Goal: Task Accomplishment & Management: Complete application form

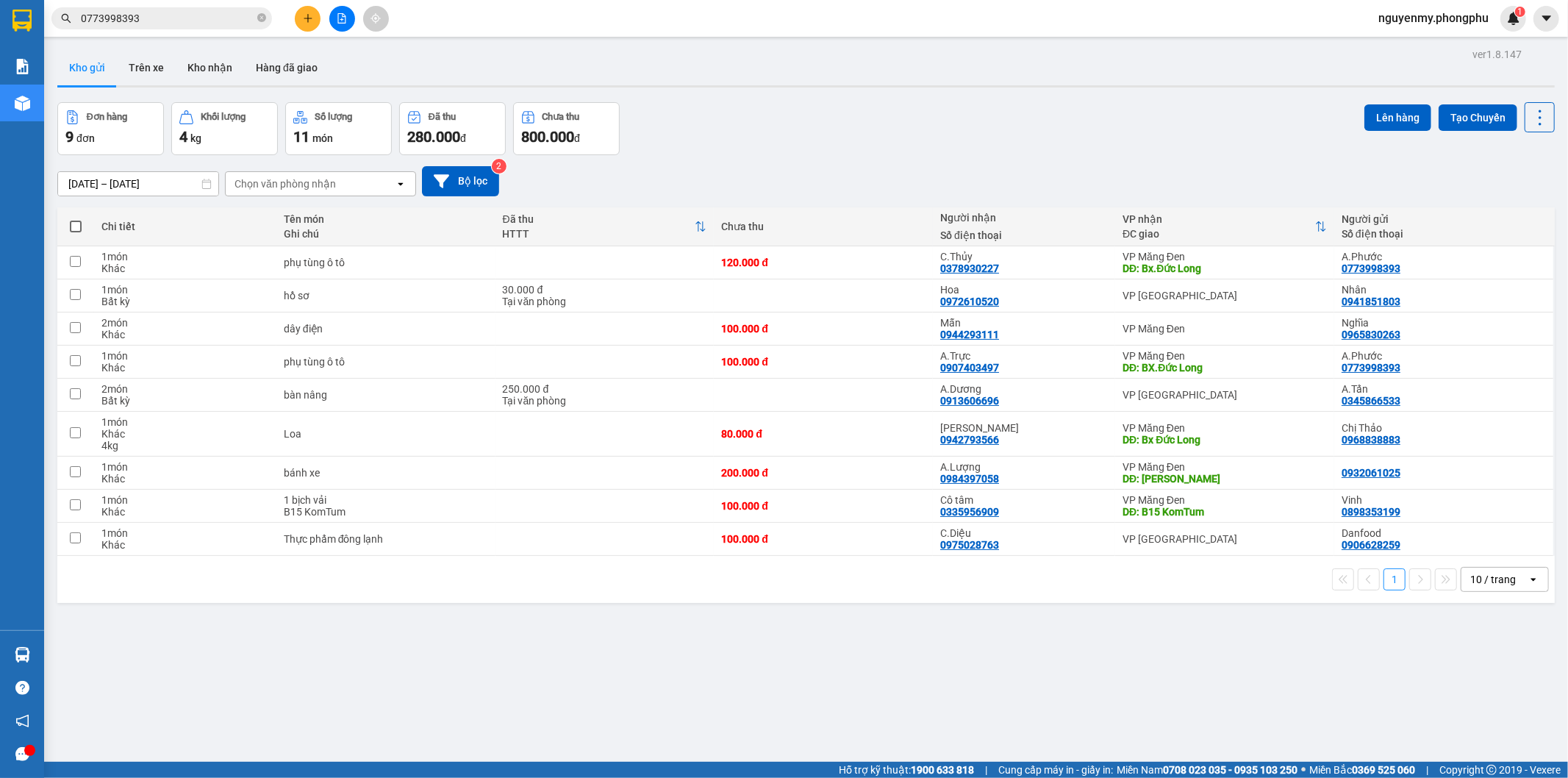
click at [1221, 136] on div "Đơn hàng 9 đơn Khối lượng 4 kg Số lượng 11 món Đã thu 280.000 đ Chưa thu 800.00…" at bounding box center [806, 128] width 1498 height 53
click at [303, 18] on icon "plus" at bounding box center [308, 18] width 10 height 10
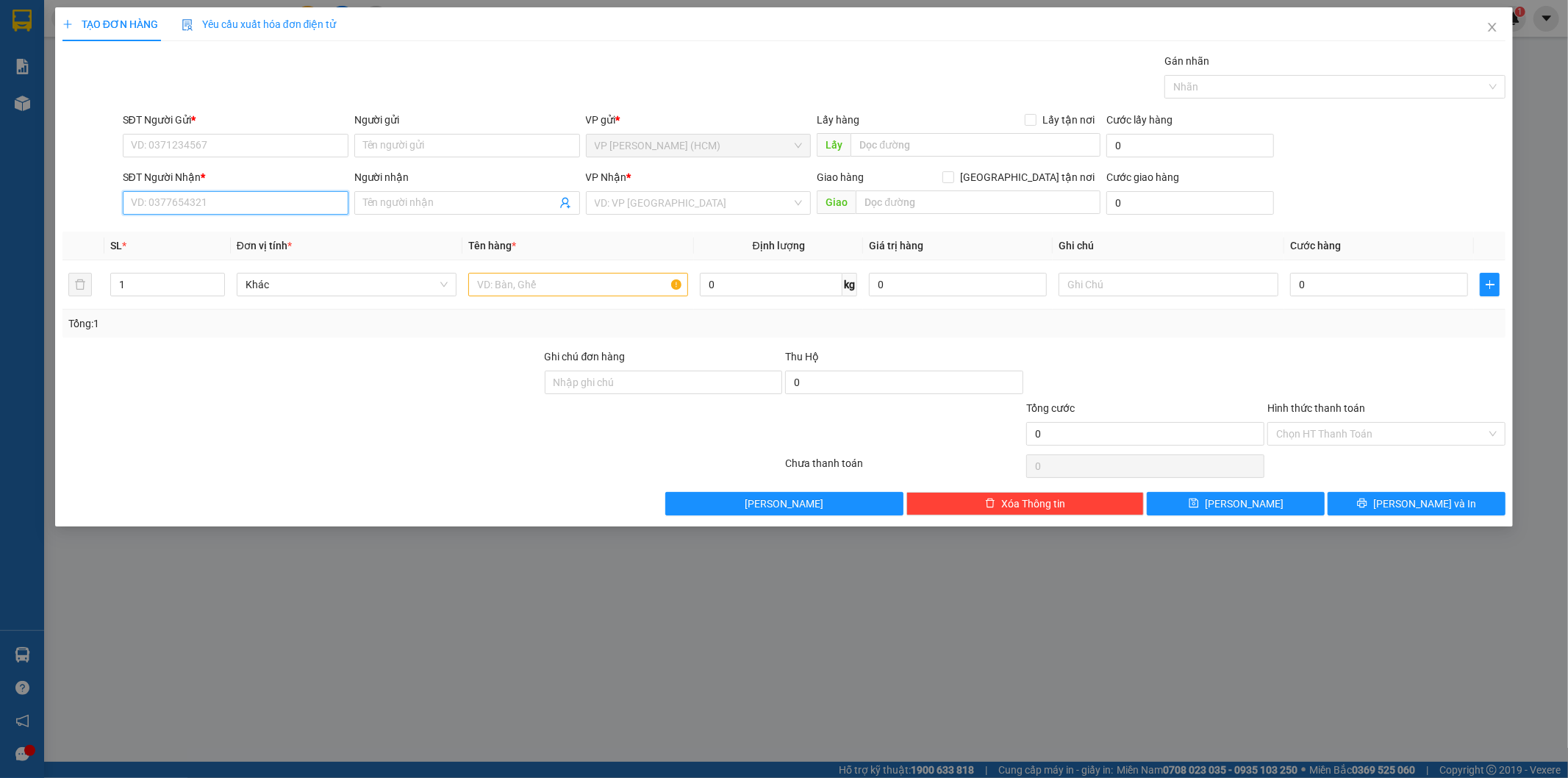
click at [228, 192] on input "SĐT Người Nhận *" at bounding box center [235, 203] width 226 height 24
click at [865, 645] on div "TẠO ĐƠN HÀNG Yêu cầu xuất hóa đơn điện tử Transit Pickup Surcharge Ids Transit …" at bounding box center [784, 389] width 1568 height 778
click at [222, 197] on input "SĐT Người Nhận *" at bounding box center [235, 203] width 226 height 24
click at [180, 208] on input "SĐT Người Nhận *" at bounding box center [235, 203] width 226 height 24
type input "0386887704"
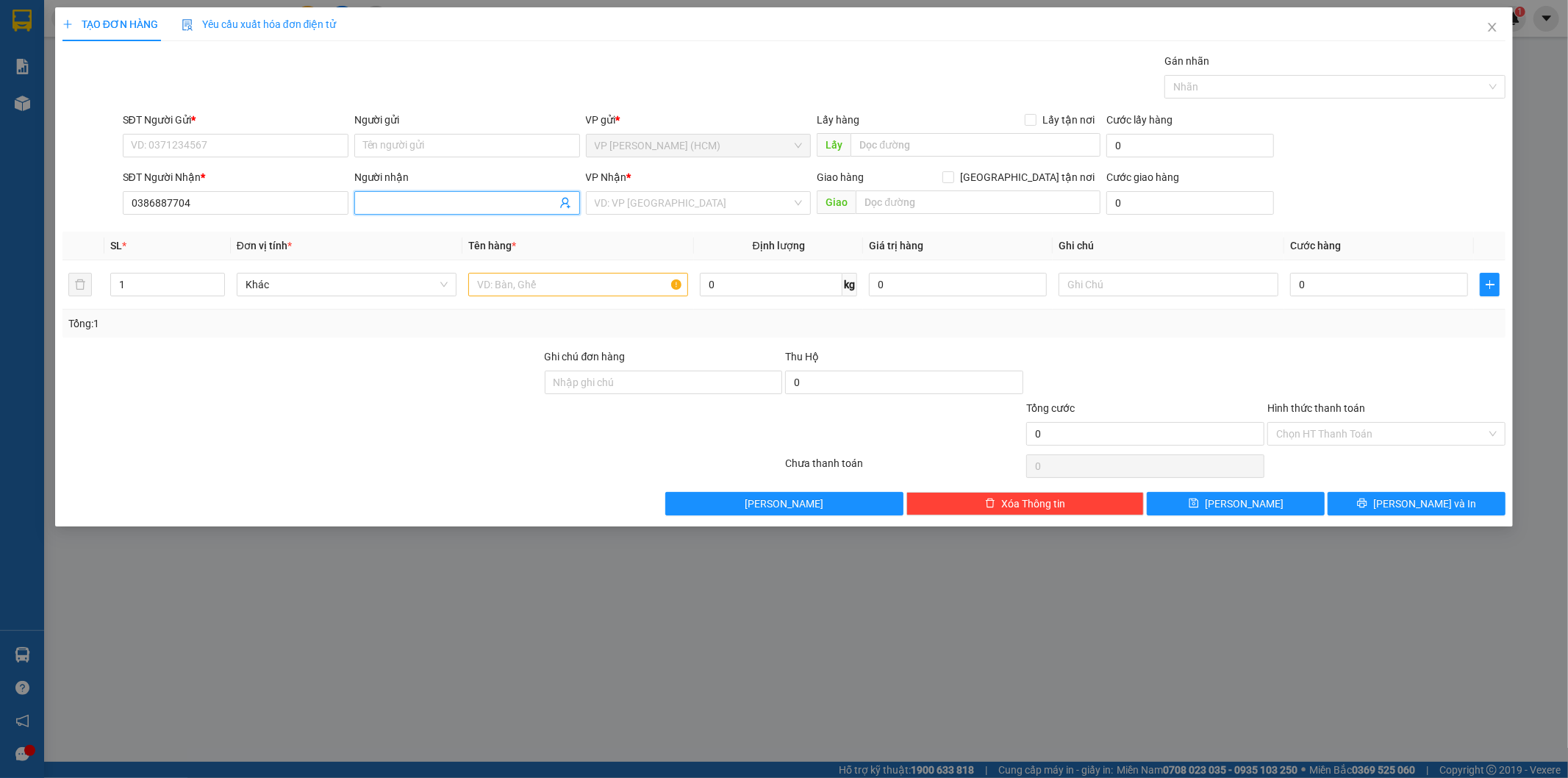
click at [384, 199] on input "Người nhận" at bounding box center [460, 202] width 194 height 17
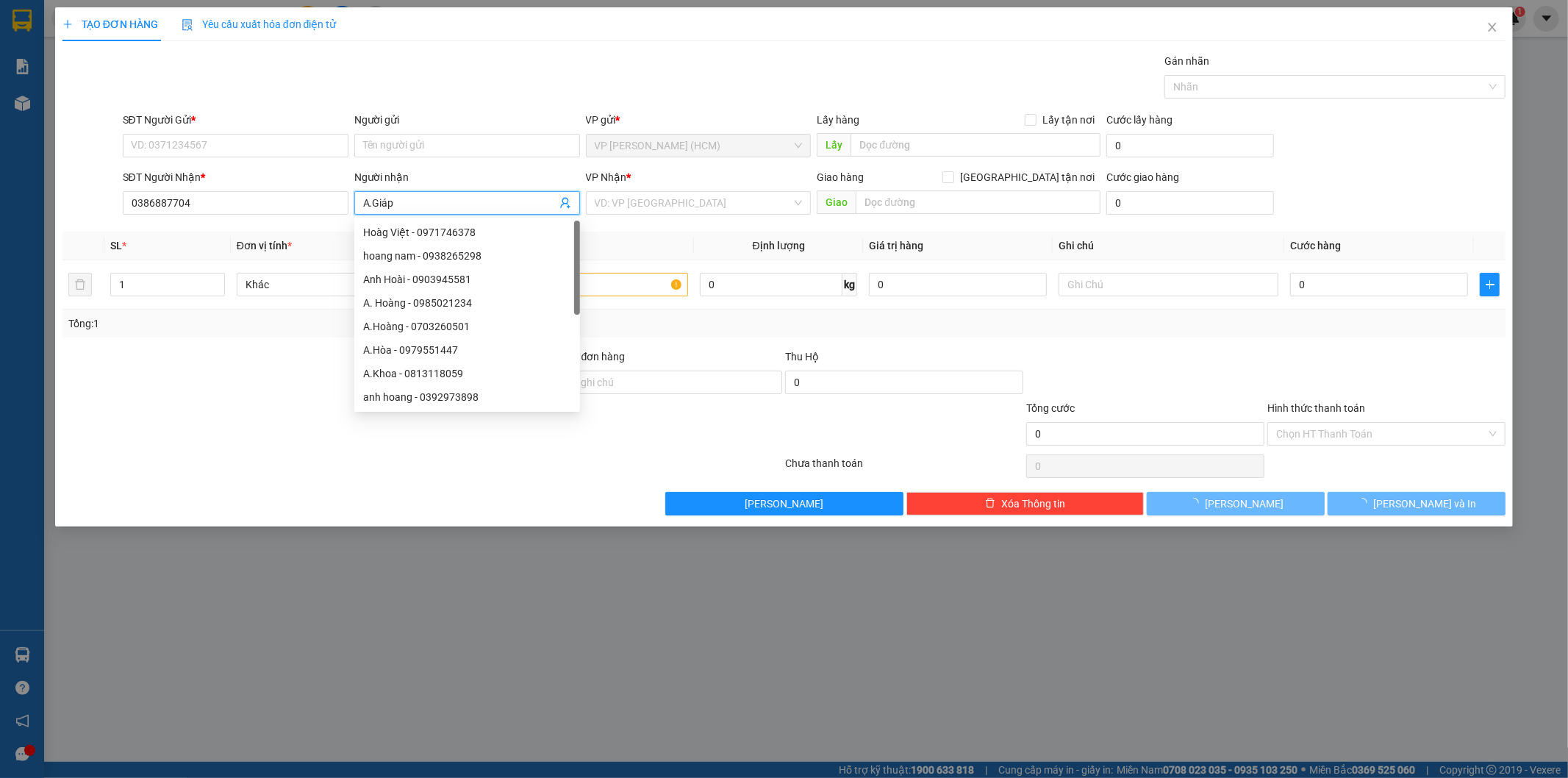
type input "A.Giáp"
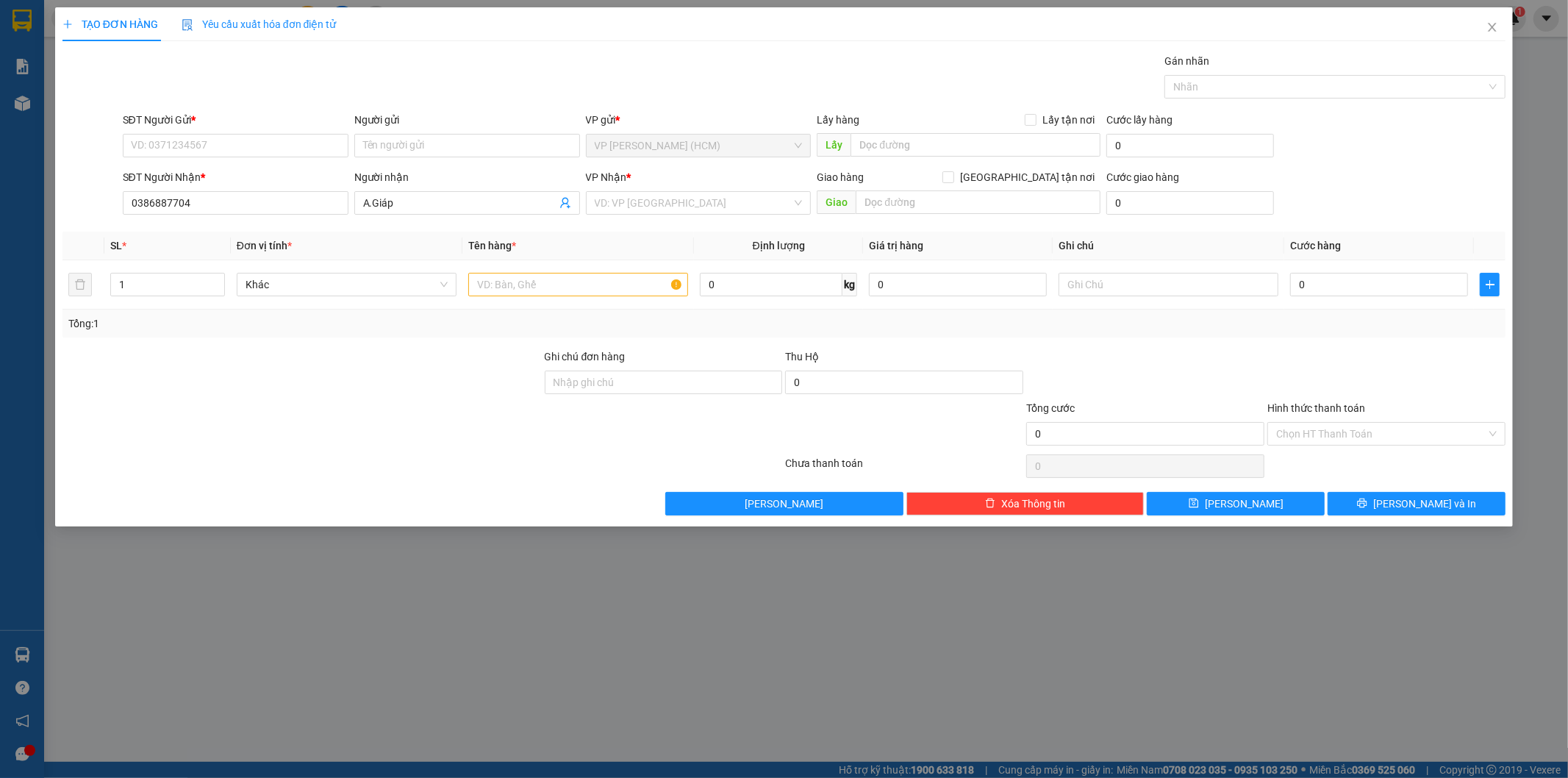
click at [274, 393] on div at bounding box center [302, 374] width 482 height 51
drag, startPoint x: 198, startPoint y: 210, endPoint x: 113, endPoint y: 206, distance: 85.1
click at [113, 206] on div "SĐT Người Nhận * 0386887704 0386887704 Người nhận A.Giáp VP Nhận * VD: VP [GEOG…" at bounding box center [784, 194] width 1447 height 51
click at [172, 149] on input "SĐT Người Gửi *" at bounding box center [235, 146] width 226 height 24
paste input "0386887704"
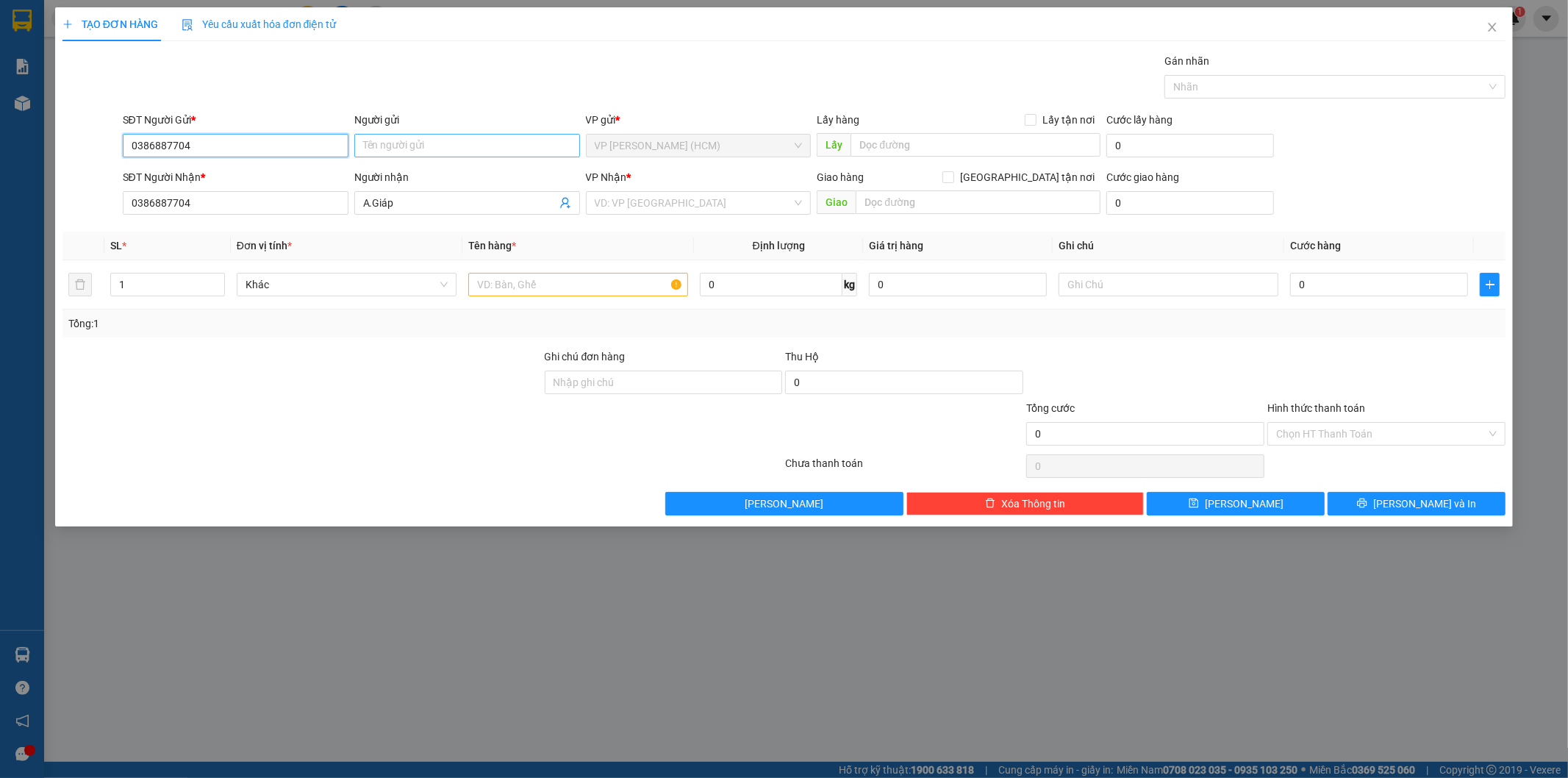
type input "0386887704"
click at [385, 147] on input "Người gửi" at bounding box center [467, 146] width 226 height 24
type input "A.Giáp"
click at [372, 361] on div at bounding box center [302, 374] width 482 height 51
click at [700, 211] on input "search" at bounding box center [693, 203] width 198 height 22
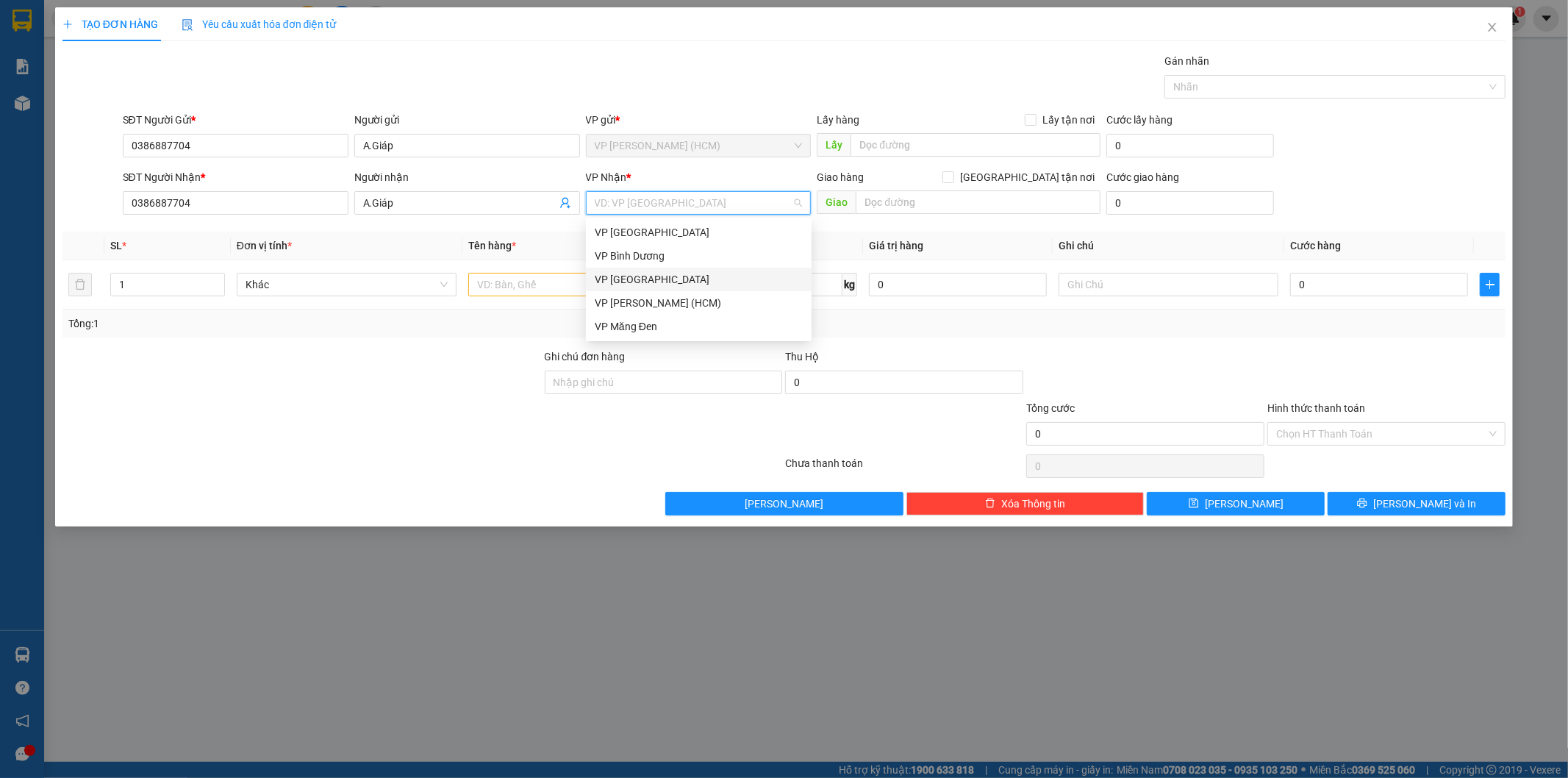
click at [628, 280] on div "VP [GEOGRAPHIC_DATA]" at bounding box center [699, 279] width 208 height 17
click at [633, 283] on input "text" at bounding box center [578, 284] width 220 height 24
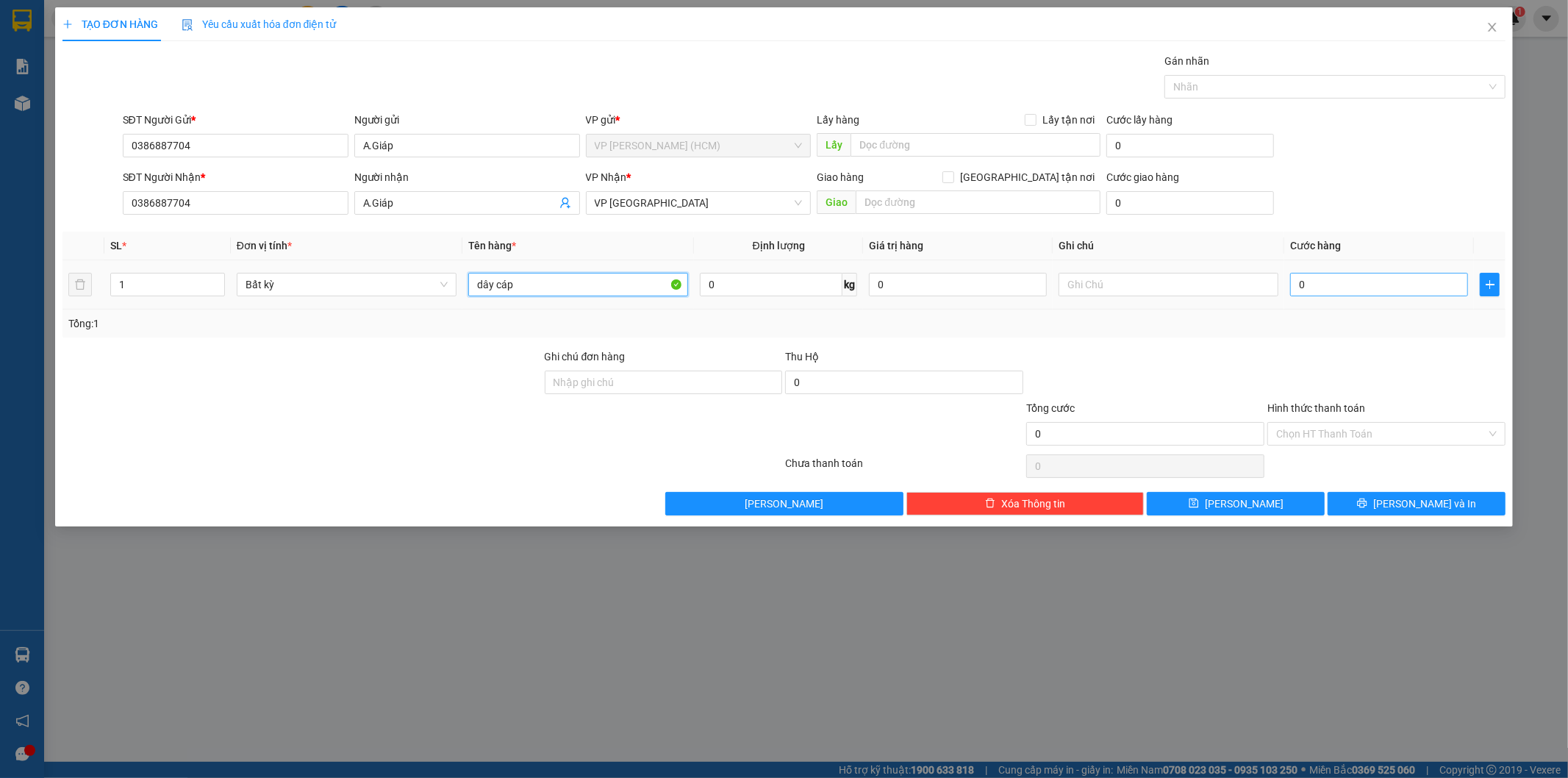
type input "dây cáp"
click at [1333, 283] on input "0" at bounding box center [1379, 284] width 178 height 24
type input "5"
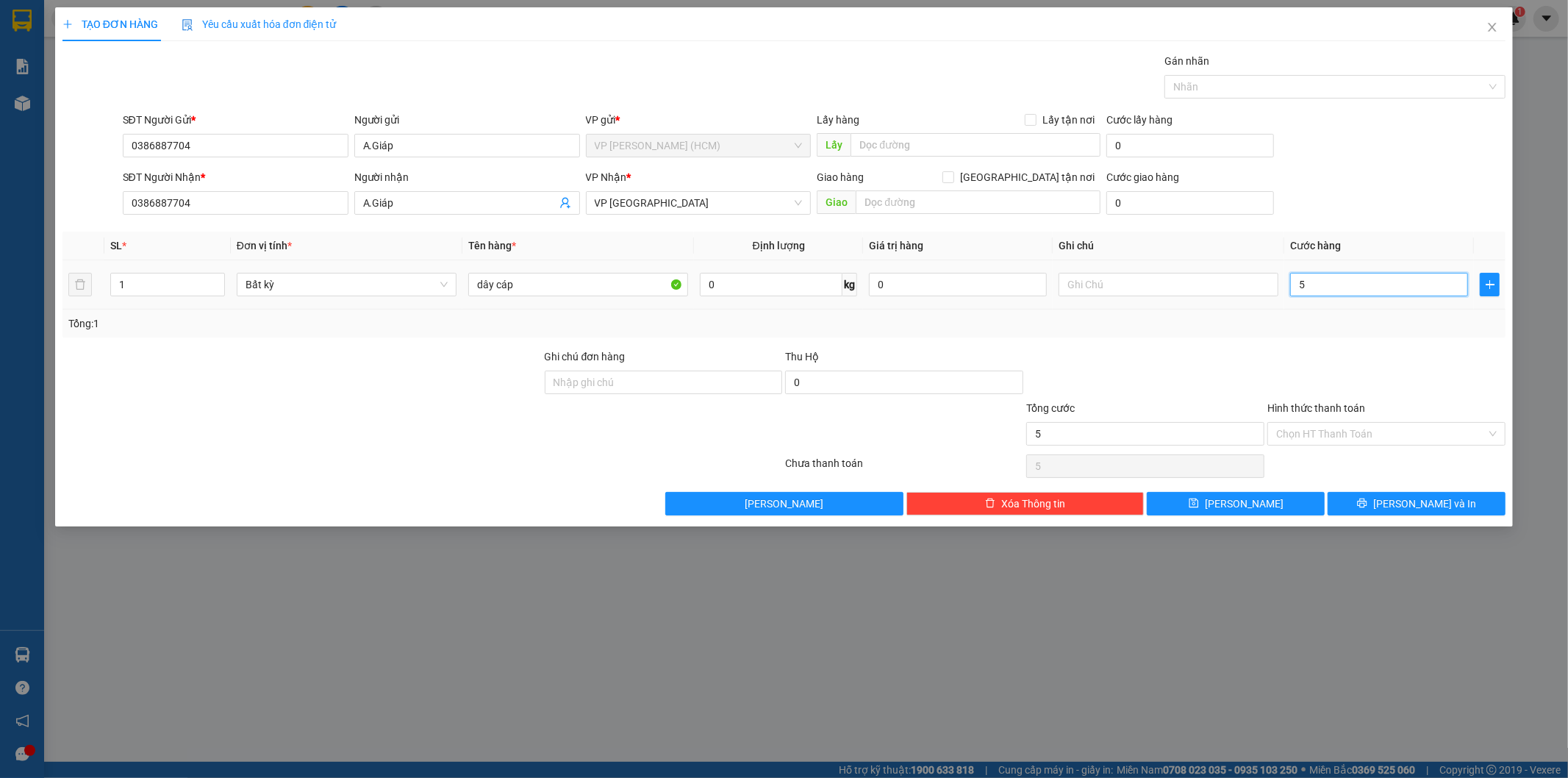
type input "50"
type input "500"
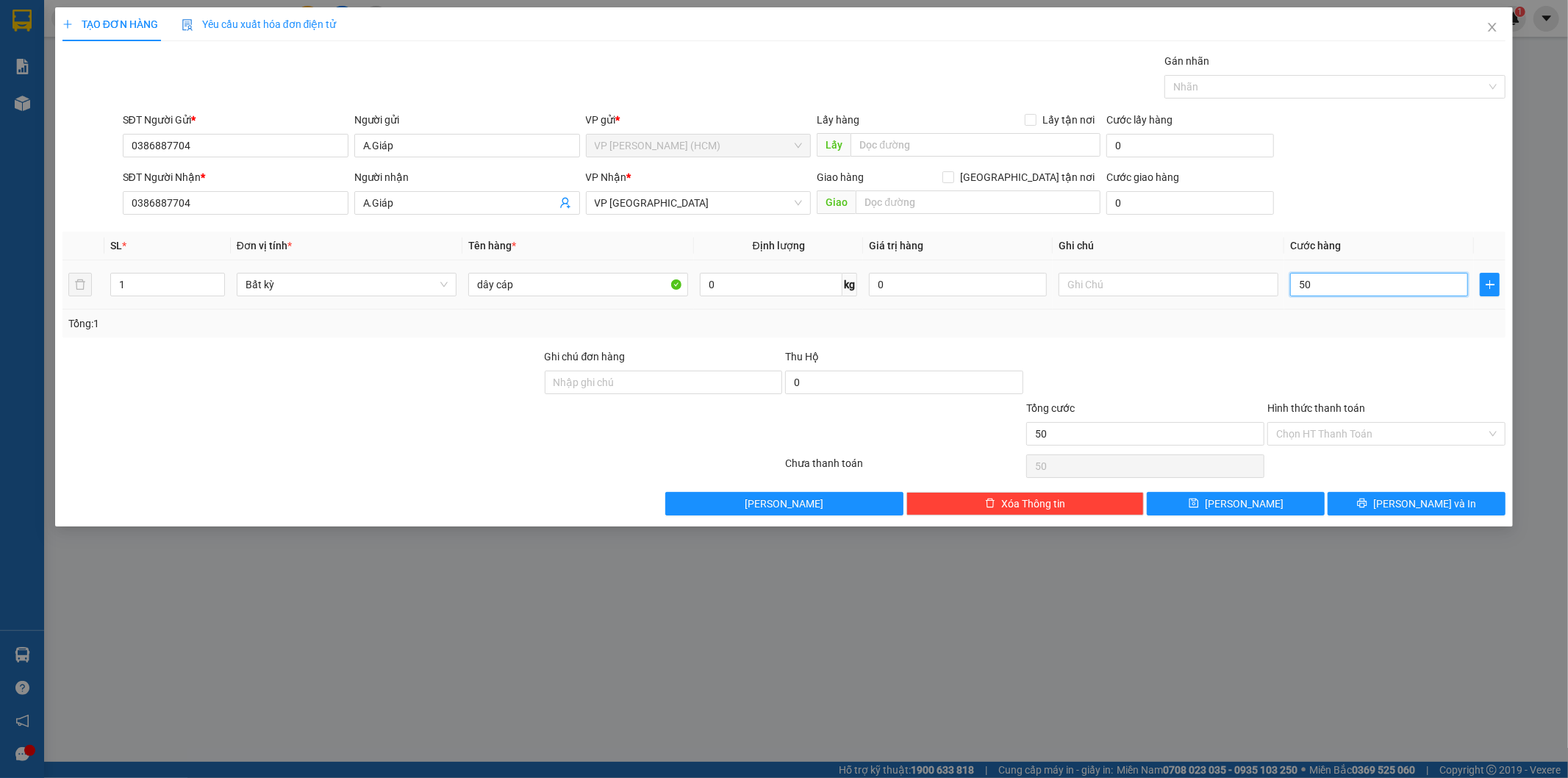
type input "500"
type input "5.000"
type input "50.000"
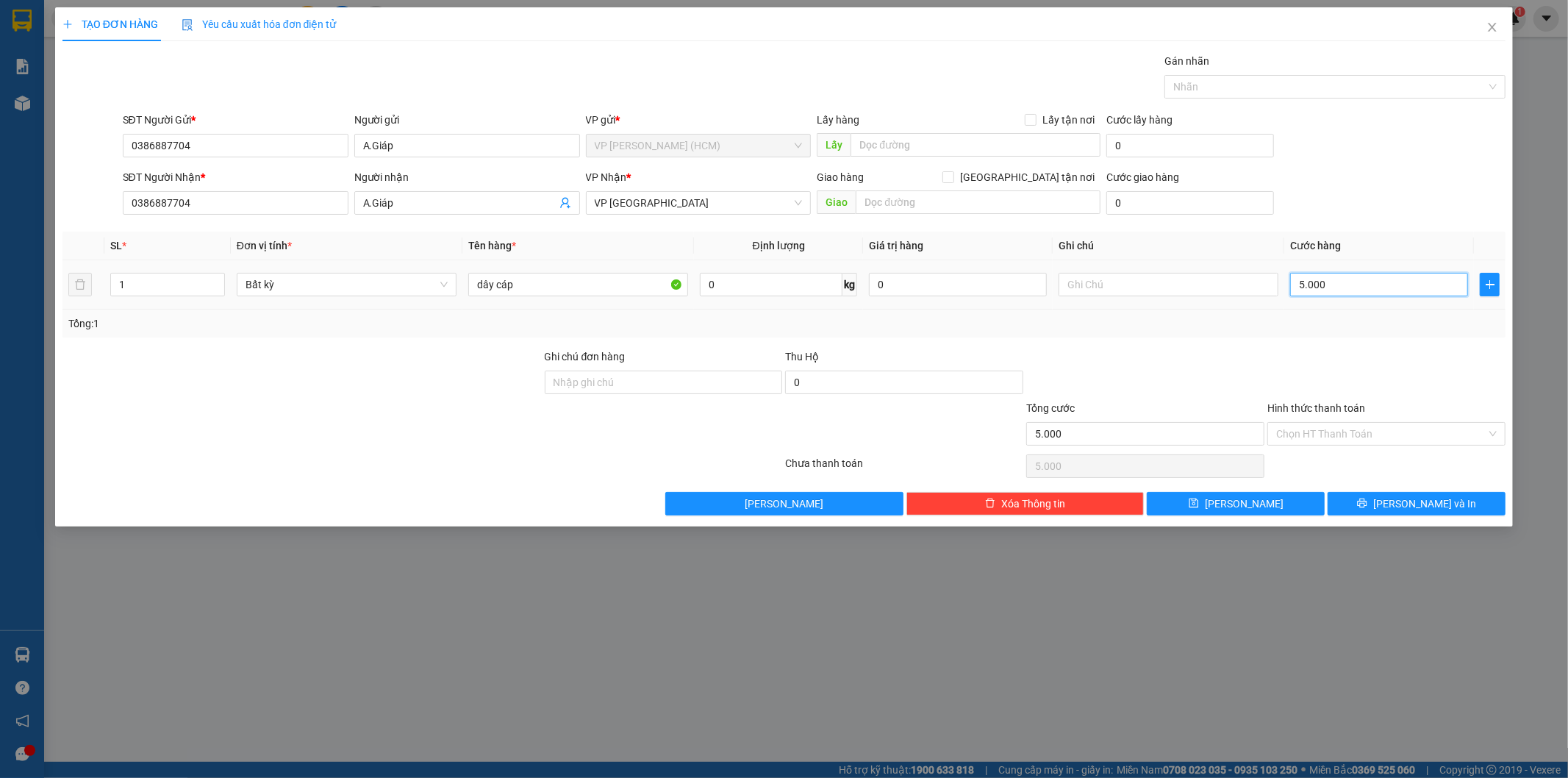
type input "50.000"
click at [1362, 510] on button "[PERSON_NAME] và In" at bounding box center [1417, 504] width 178 height 24
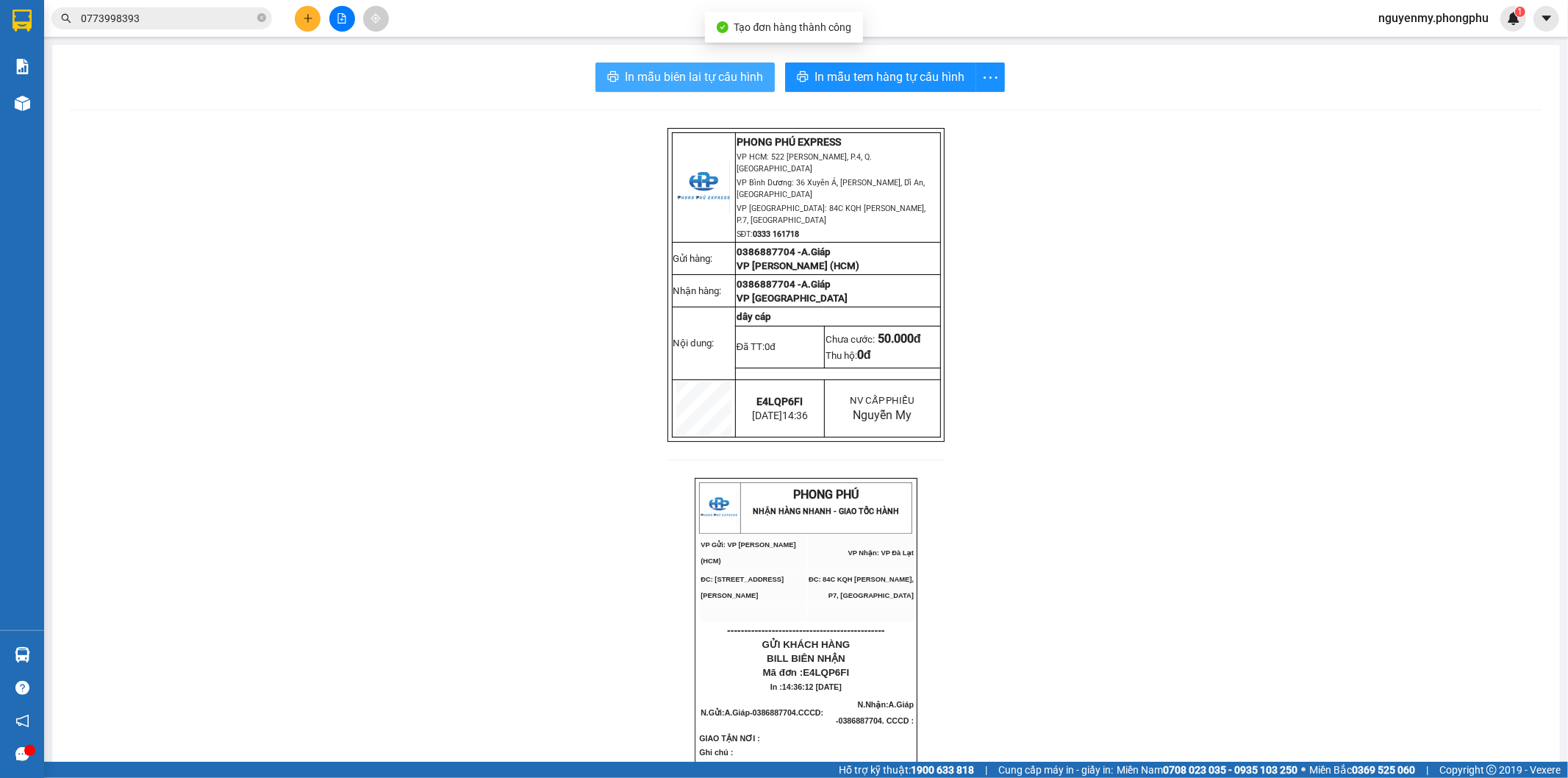
click at [680, 83] on span "In mẫu biên lai tự cấu hình" at bounding box center [695, 76] width 139 height 18
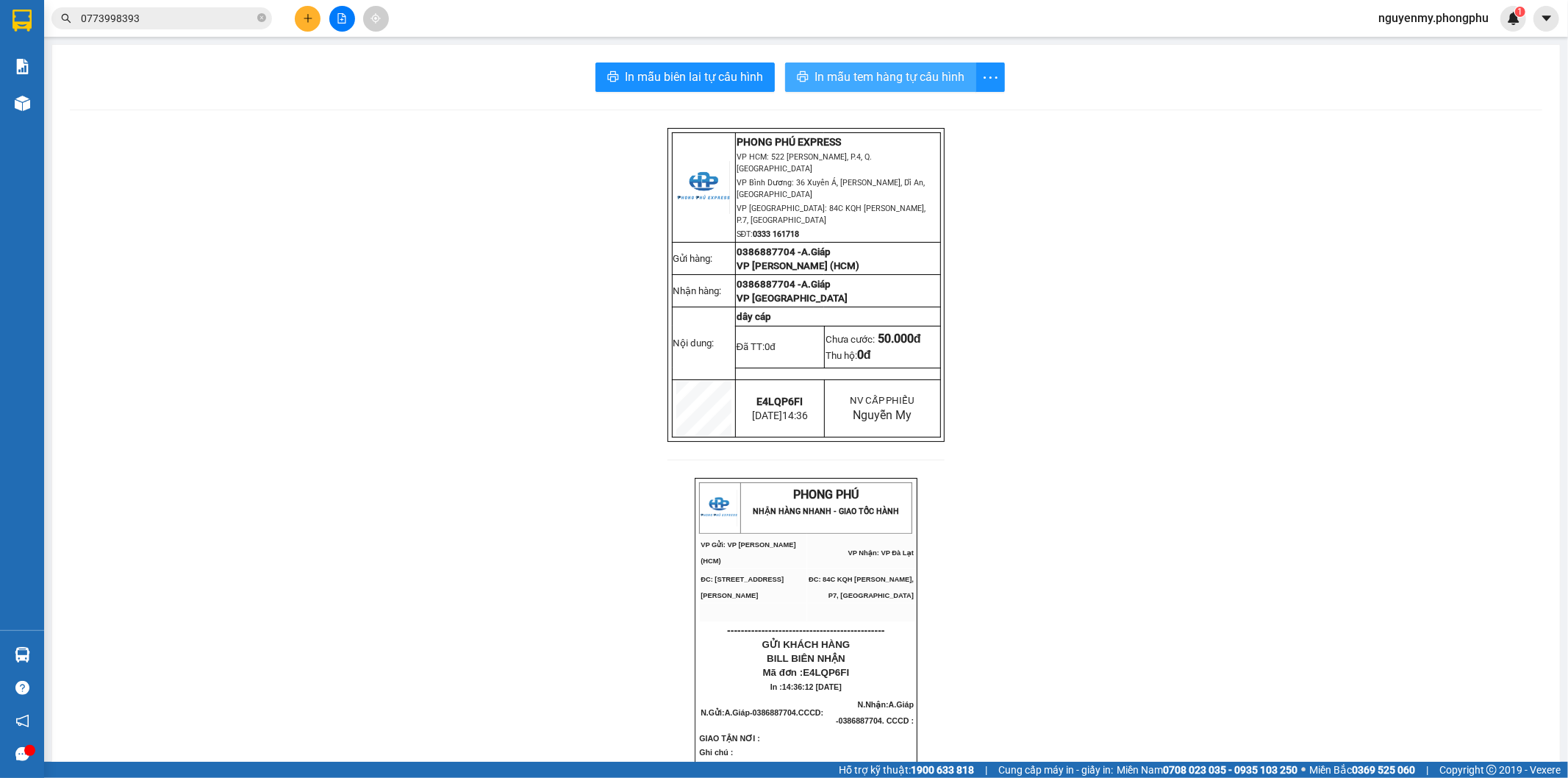
click at [891, 72] on span "In mẫu tem hàng tự cấu hình" at bounding box center [889, 76] width 150 height 18
click at [169, 25] on input "0773998393" at bounding box center [168, 18] width 173 height 17
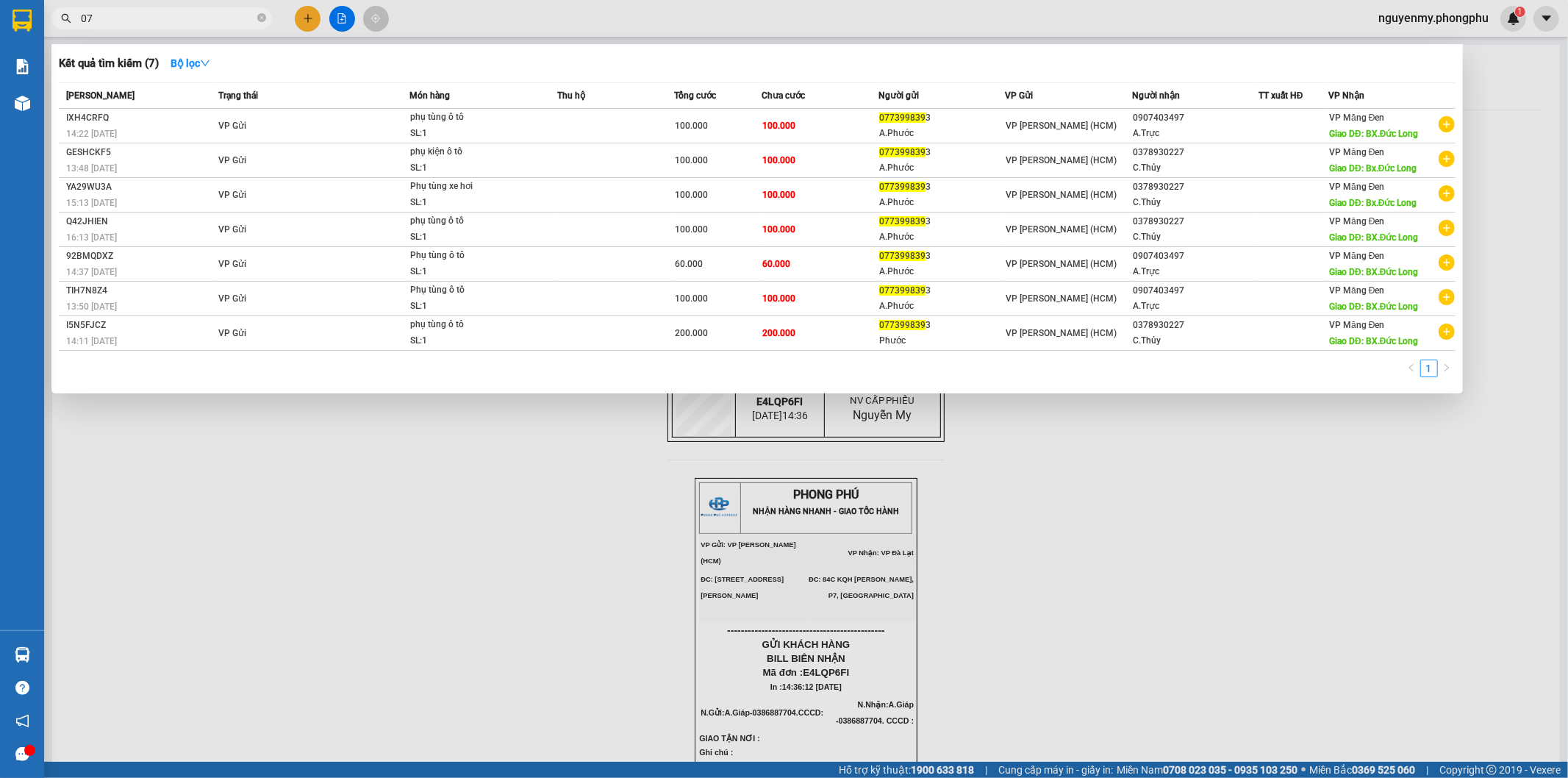
type input "0"
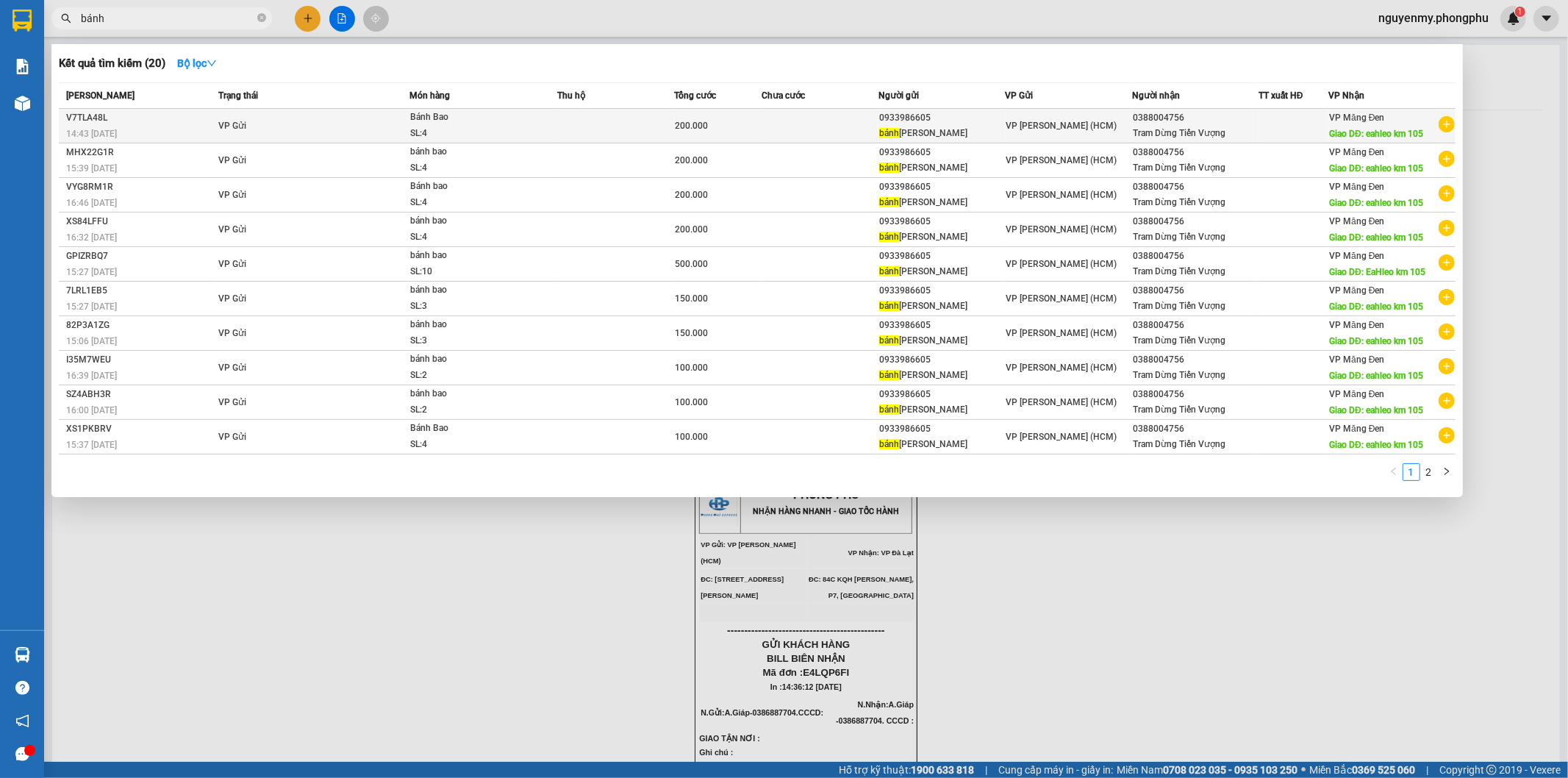
type input "bánh"
click at [1442, 128] on icon "plus-circle" at bounding box center [1447, 124] width 17 height 17
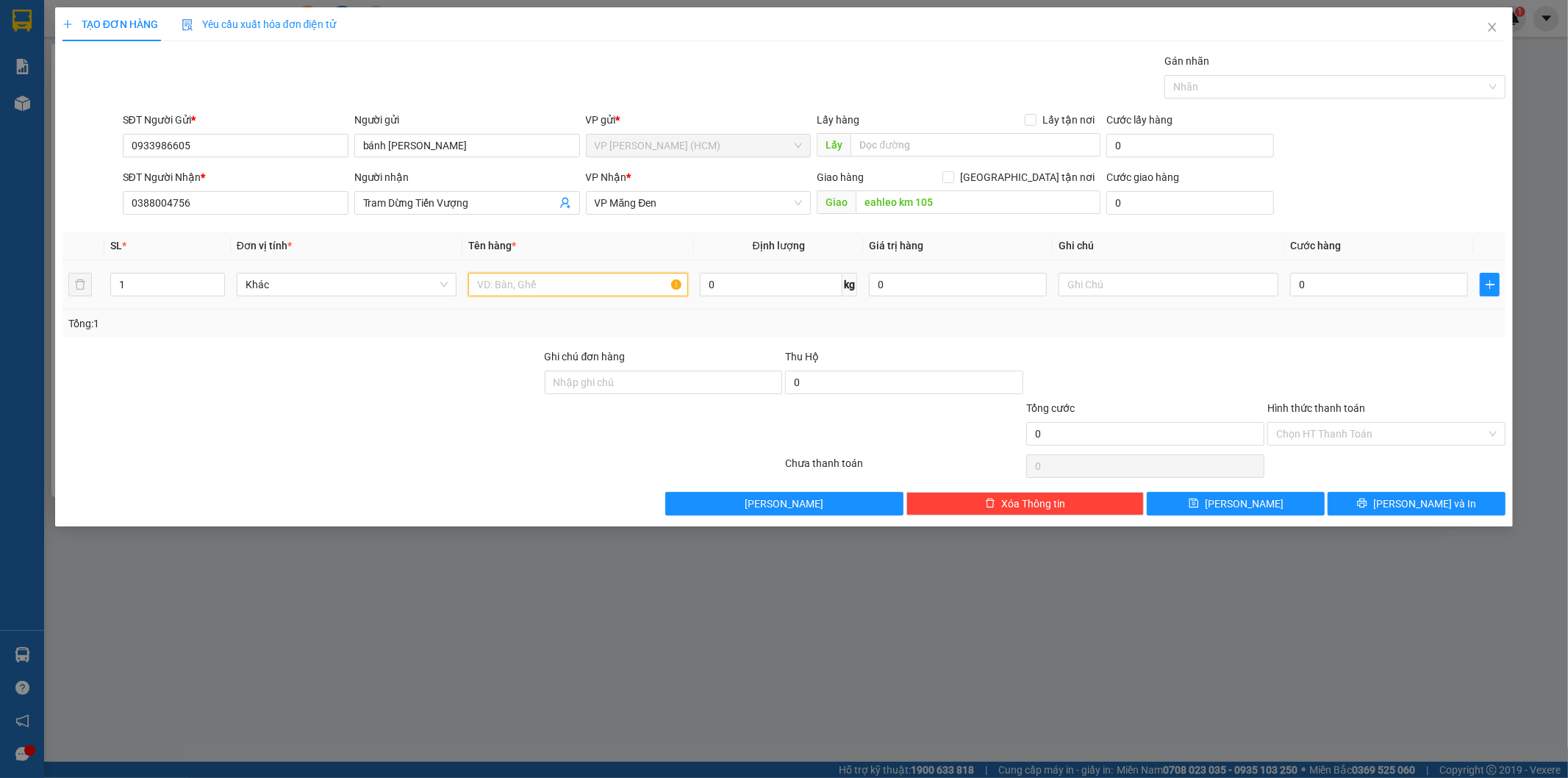
click at [636, 291] on input "text" at bounding box center [578, 284] width 220 height 24
type input "b"
type input "bánh báo"
click at [1326, 281] on input "0" at bounding box center [1379, 284] width 178 height 24
type input "2"
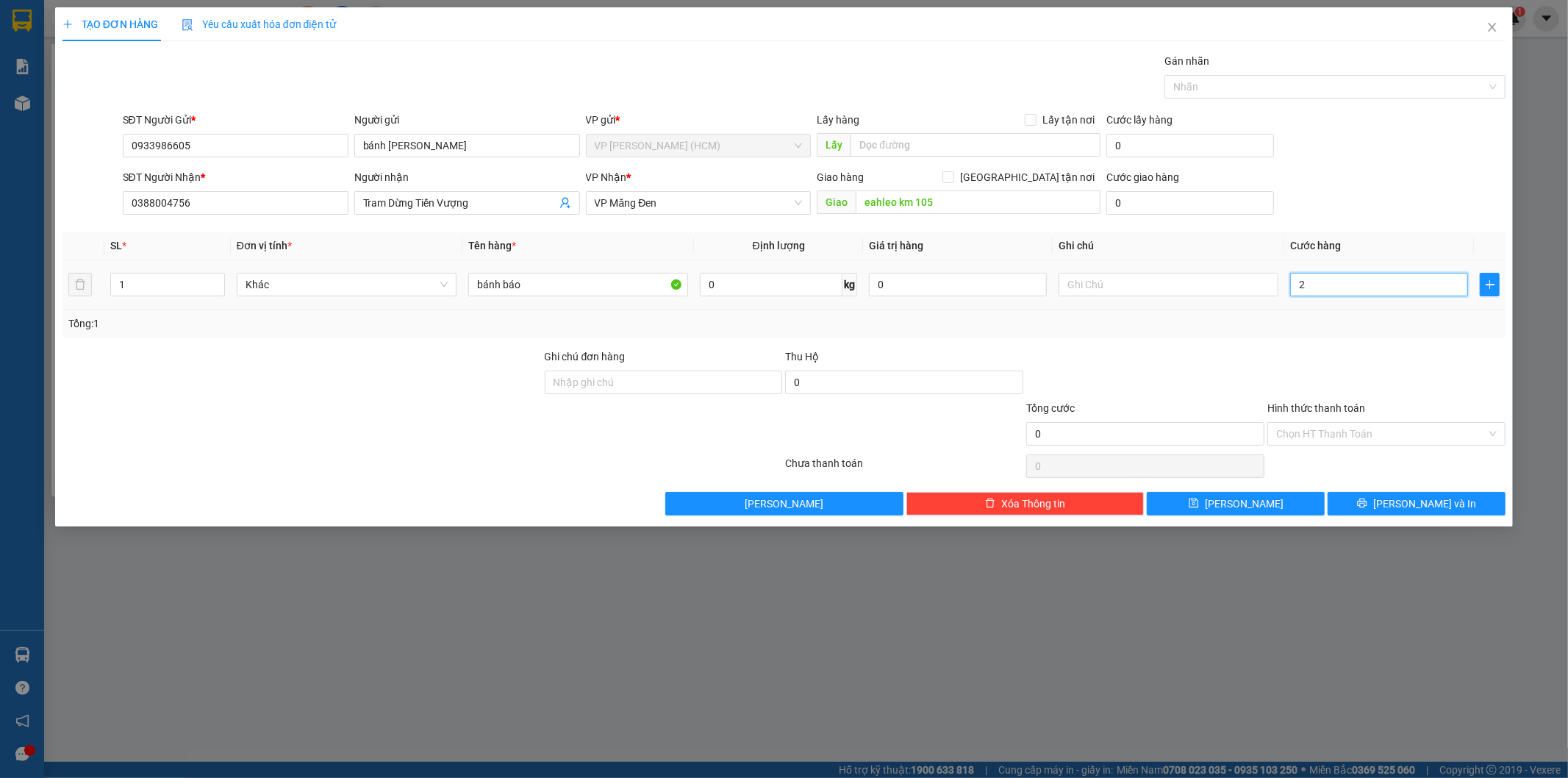
type input "2"
type input "20"
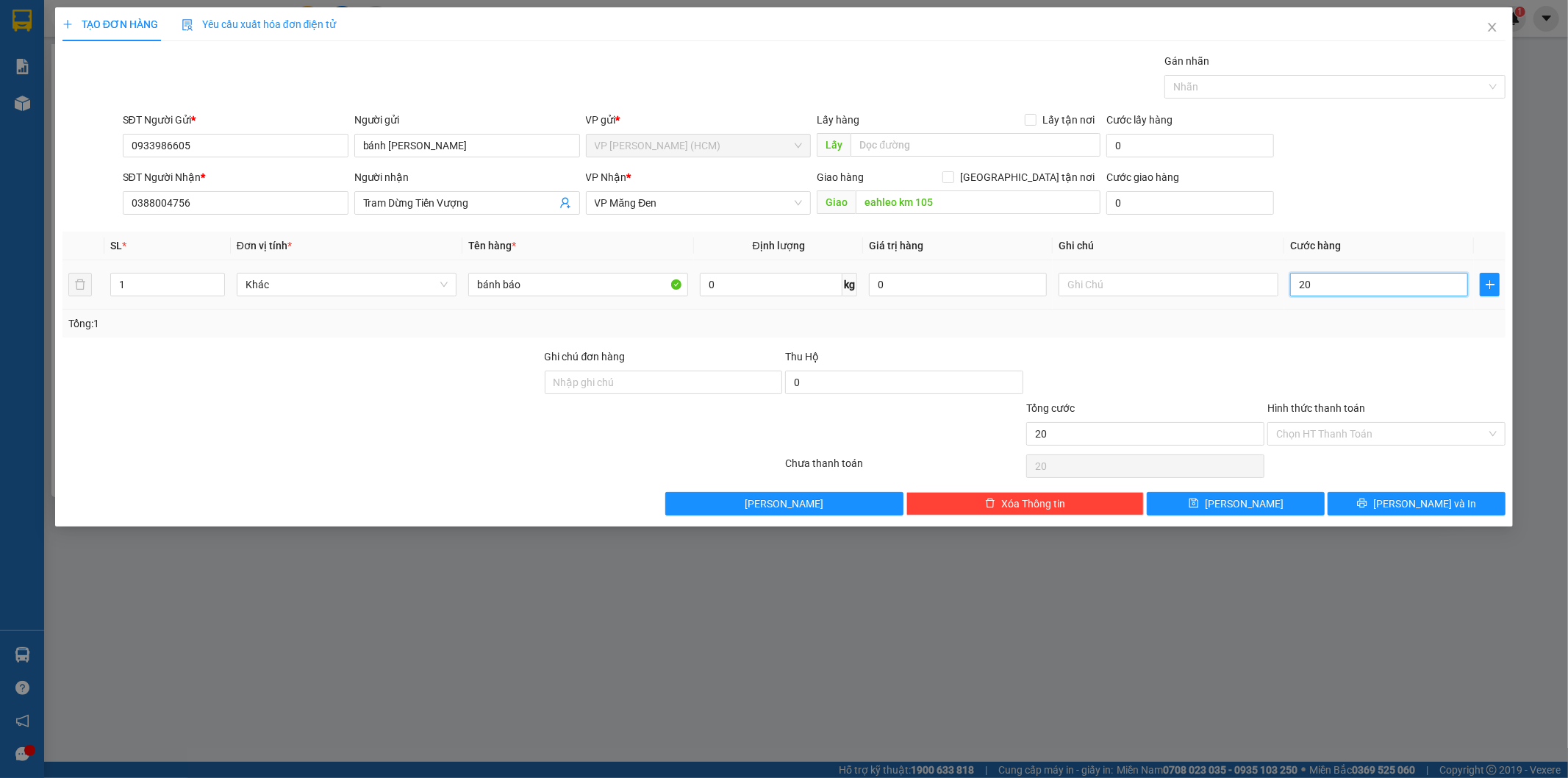
type input "200"
type input "2.000"
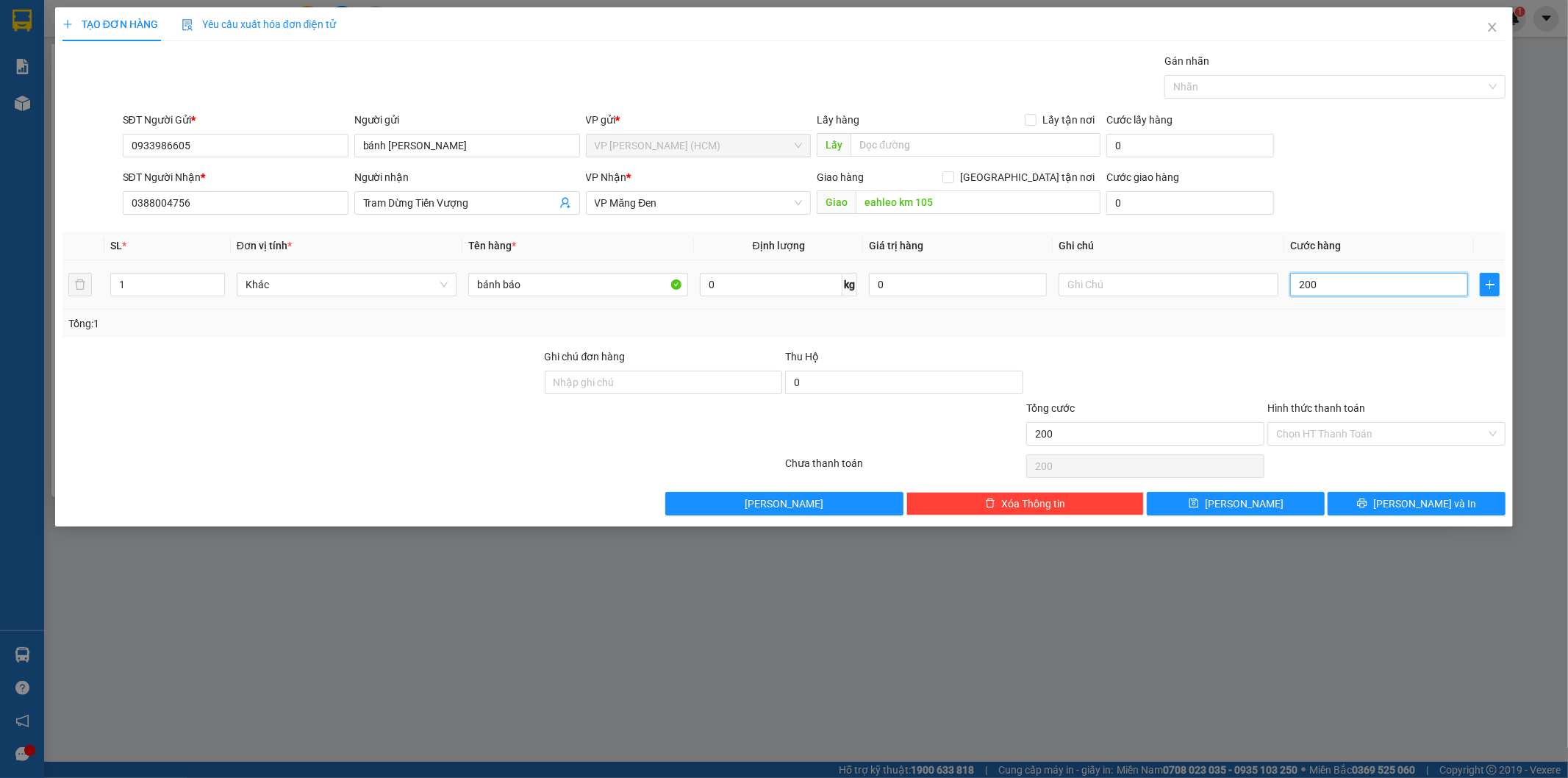
type input "2.000"
type input "20.000"
type input "200.000"
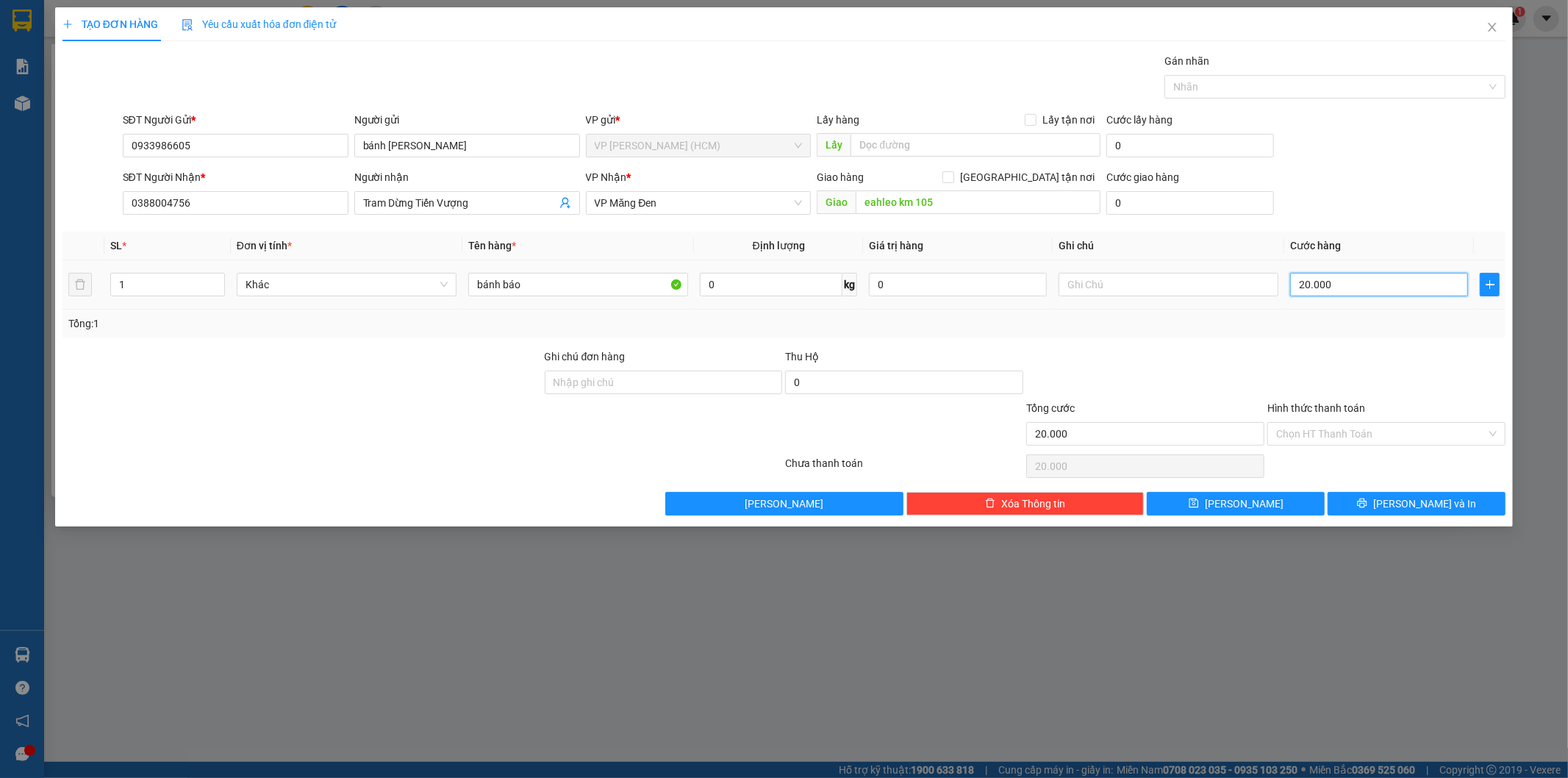
type input "200.000"
click at [155, 282] on input "1" at bounding box center [168, 284] width 113 height 22
type input "4"
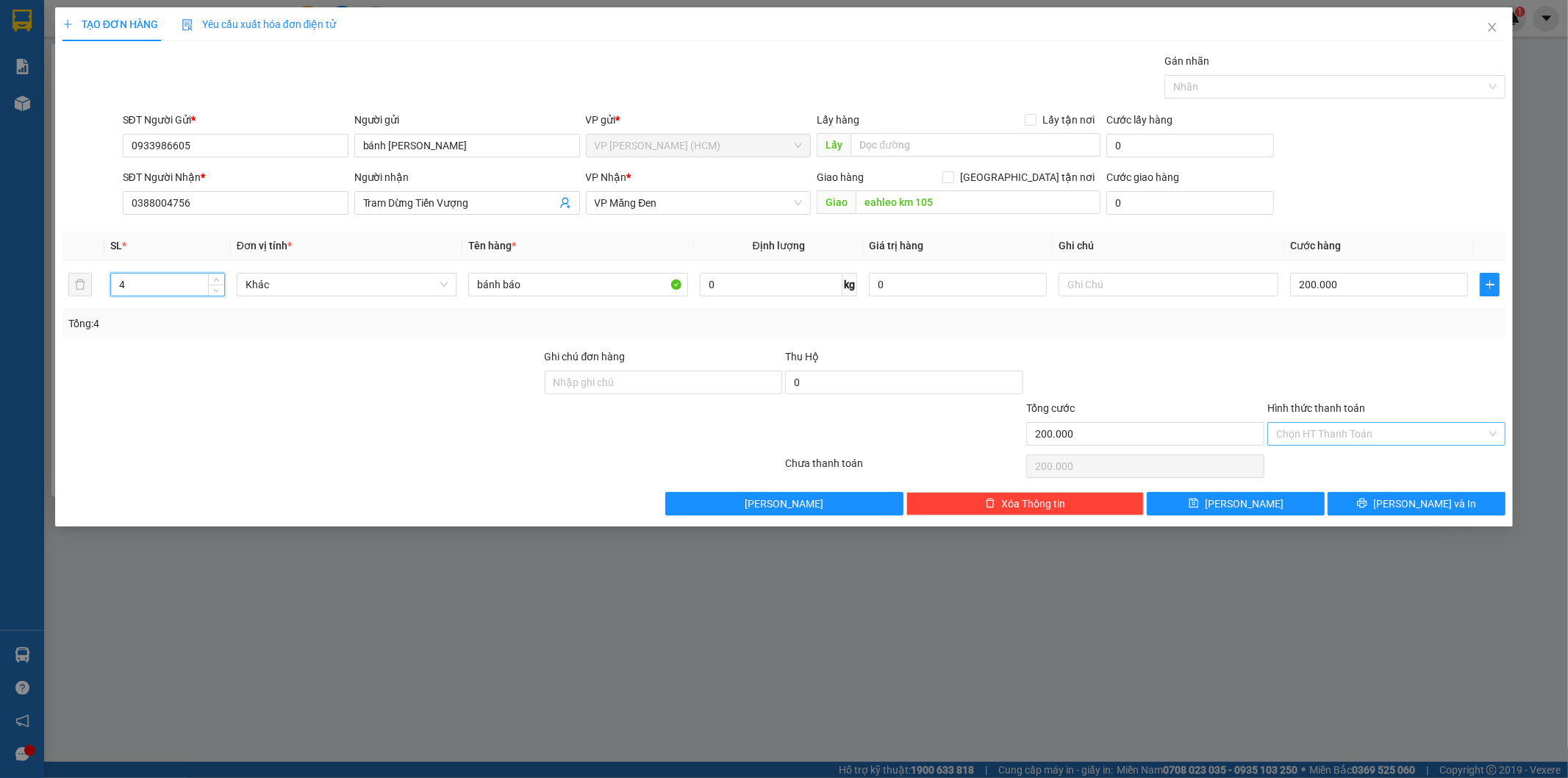
click at [1347, 424] on input "Hình thức thanh toán" at bounding box center [1381, 434] width 210 height 22
type input "0"
click at [1322, 468] on div "Tại văn phòng" at bounding box center [1388, 463] width 221 height 17
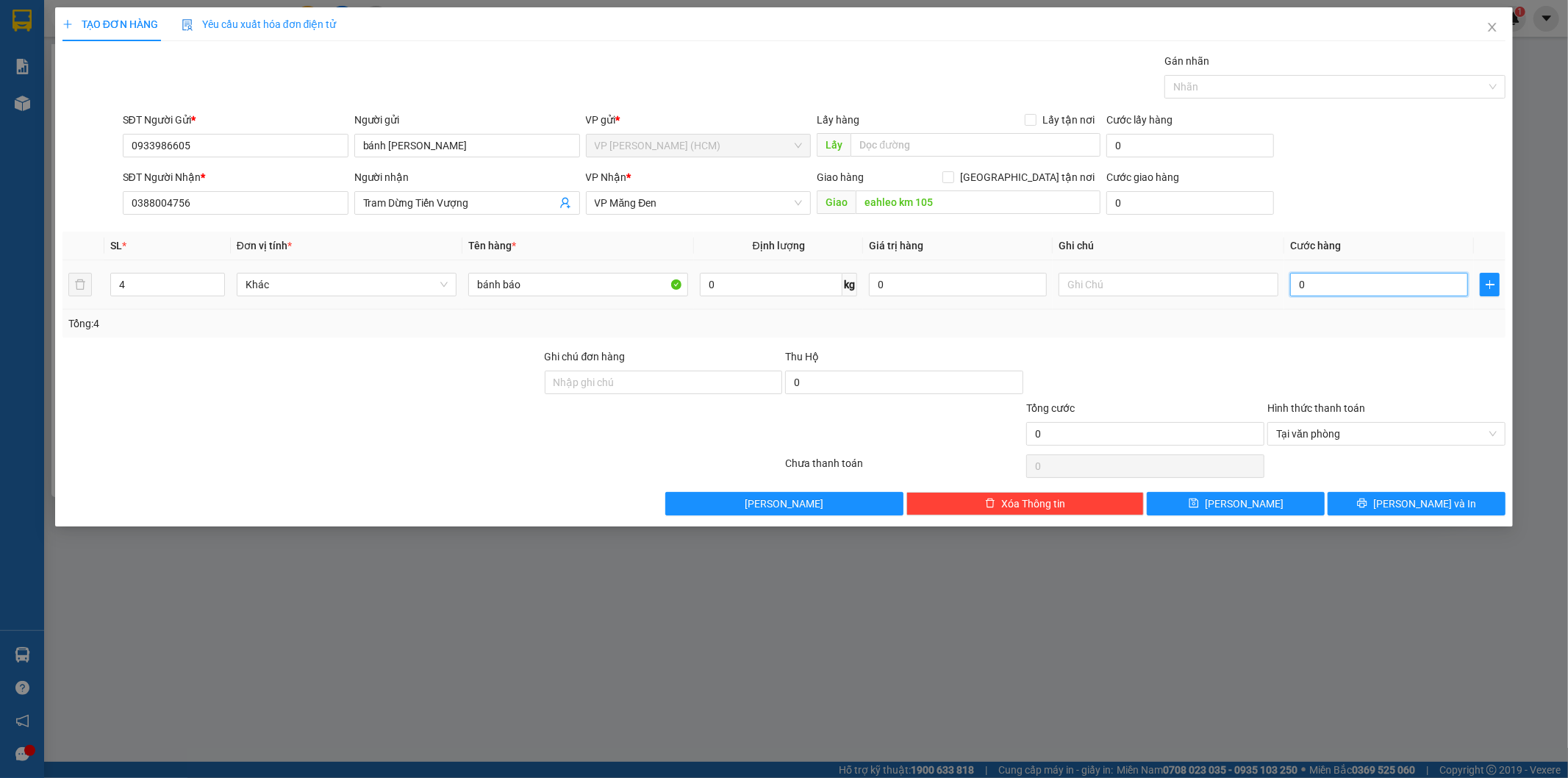
click at [1318, 277] on input "0" at bounding box center [1379, 284] width 178 height 24
type input "2"
type input "20"
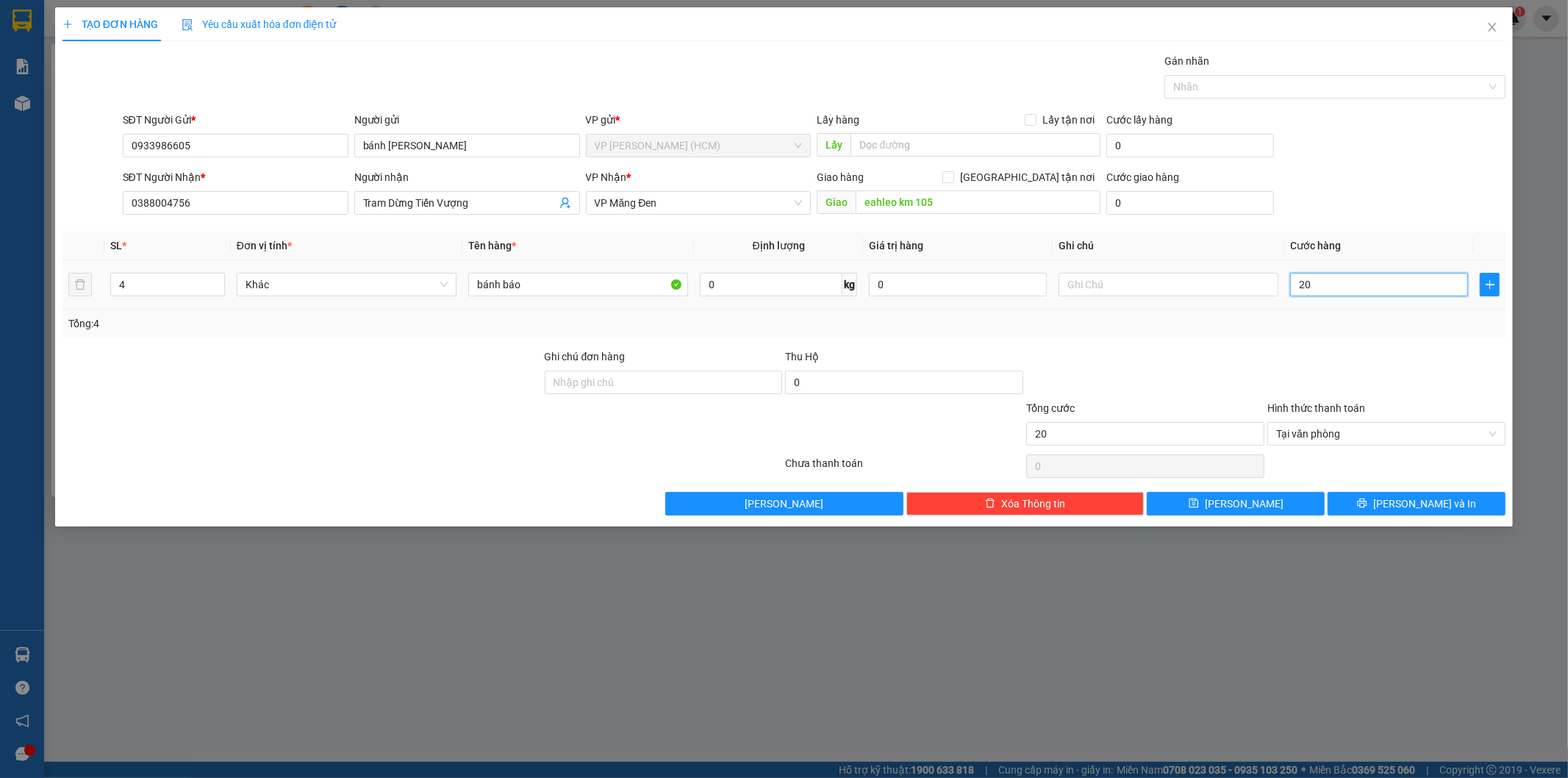
type input "200"
type input "2.000"
type input "20.000"
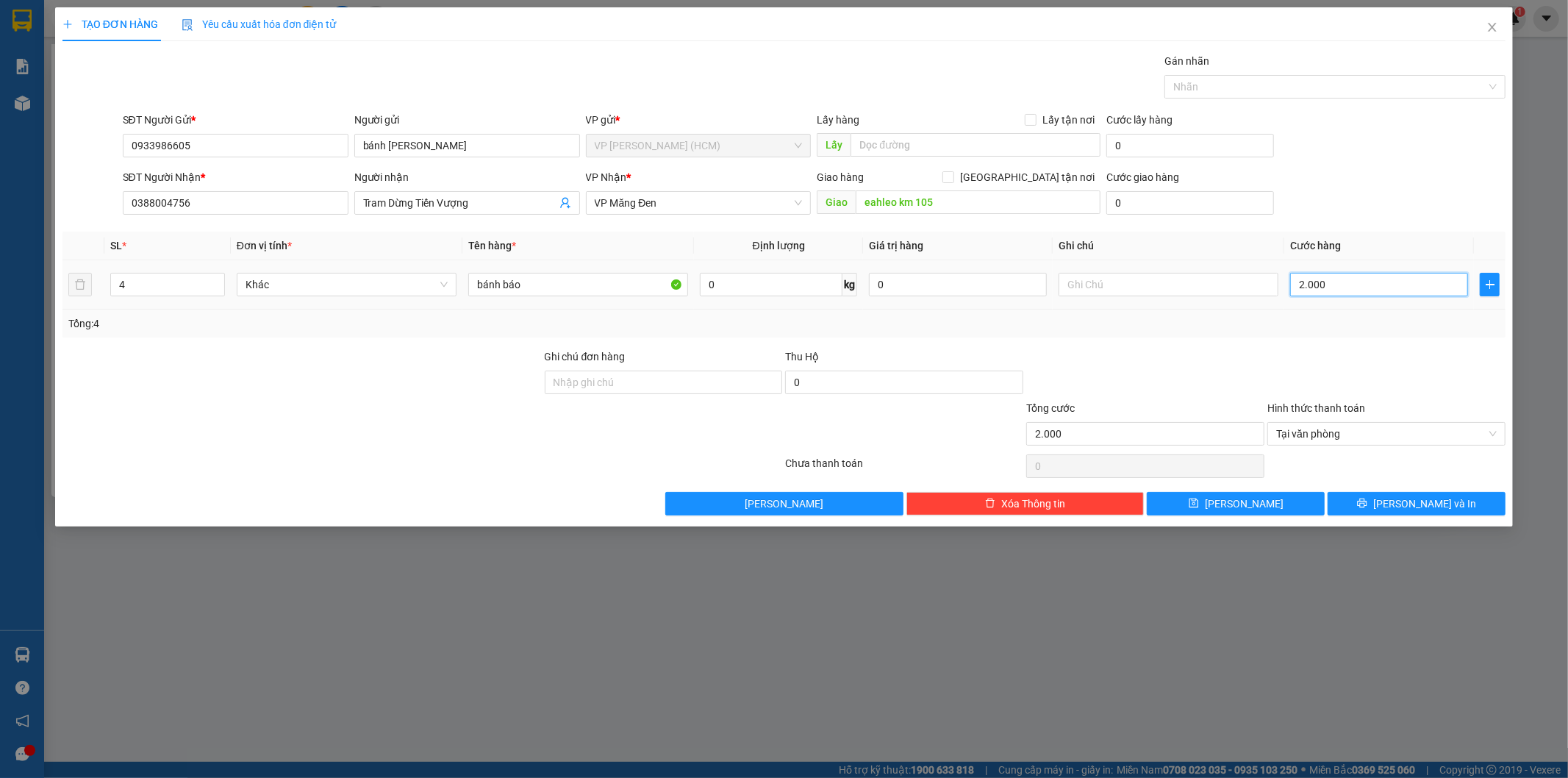
type input "20.000"
type input "200.000"
click at [1408, 498] on span "[PERSON_NAME] và In" at bounding box center [1425, 503] width 103 height 17
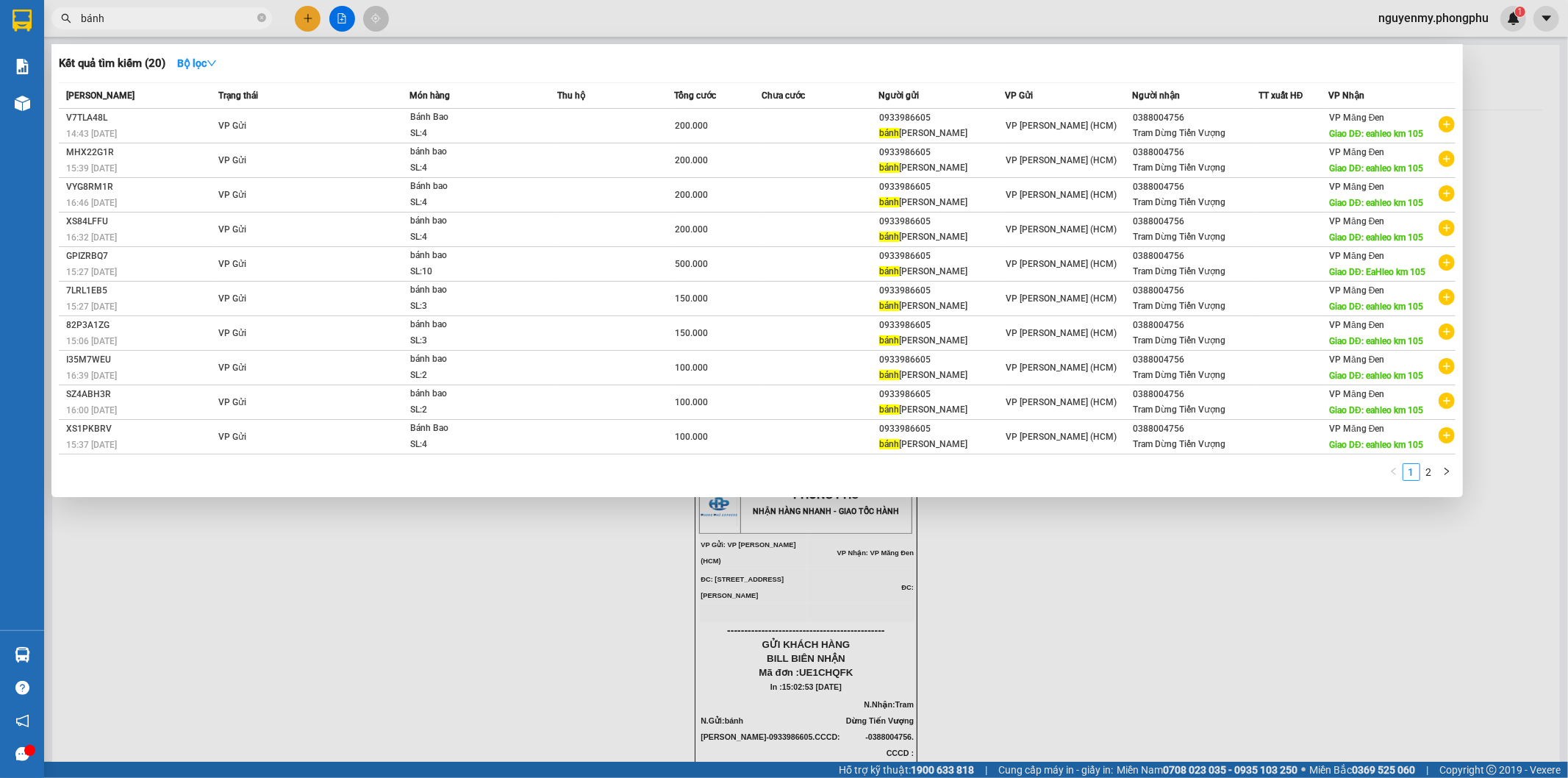
click at [1222, 680] on div at bounding box center [784, 389] width 1568 height 778
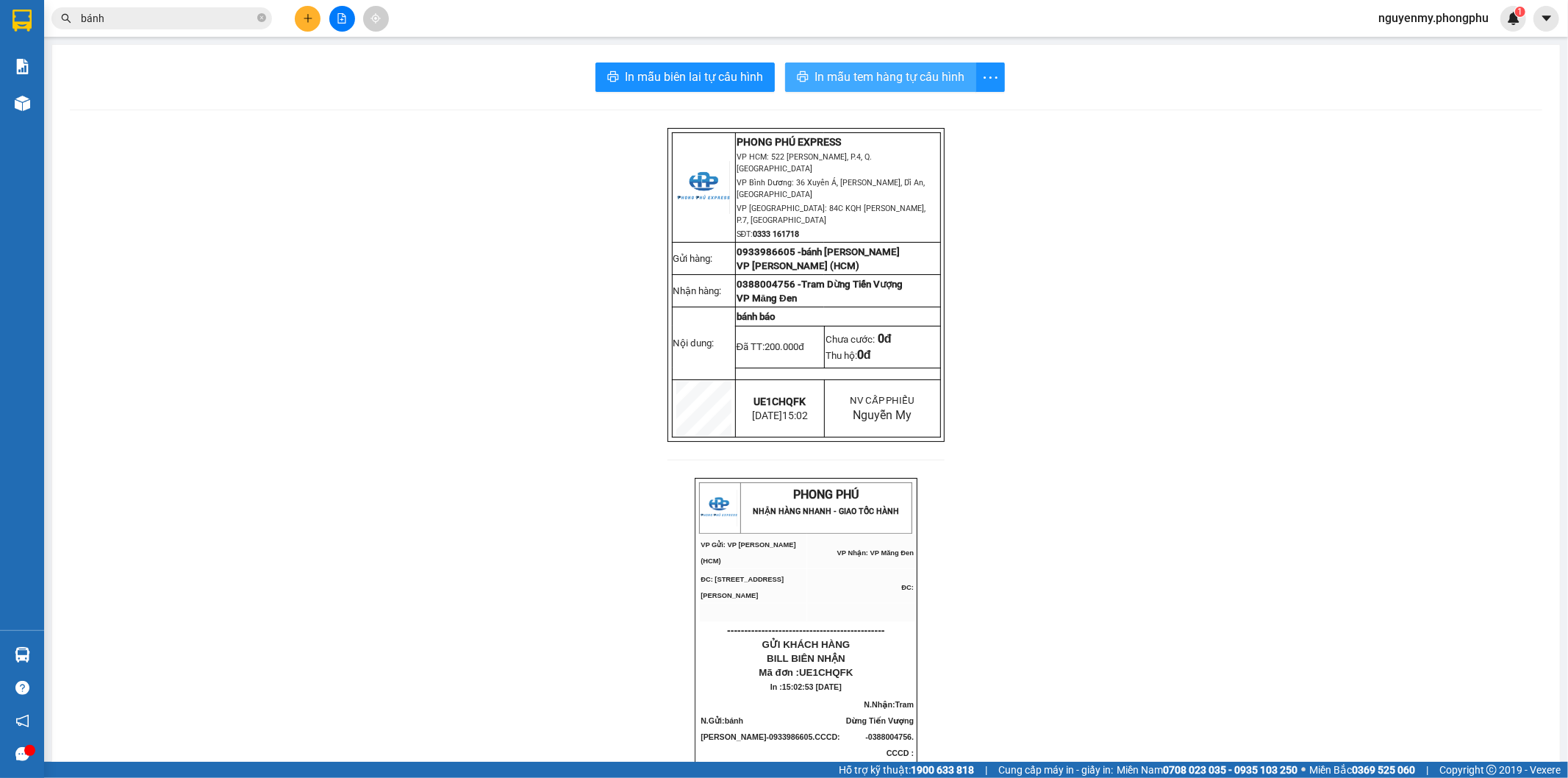
click at [861, 78] on span "In mẫu tem hàng tự cấu hình" at bounding box center [889, 76] width 150 height 18
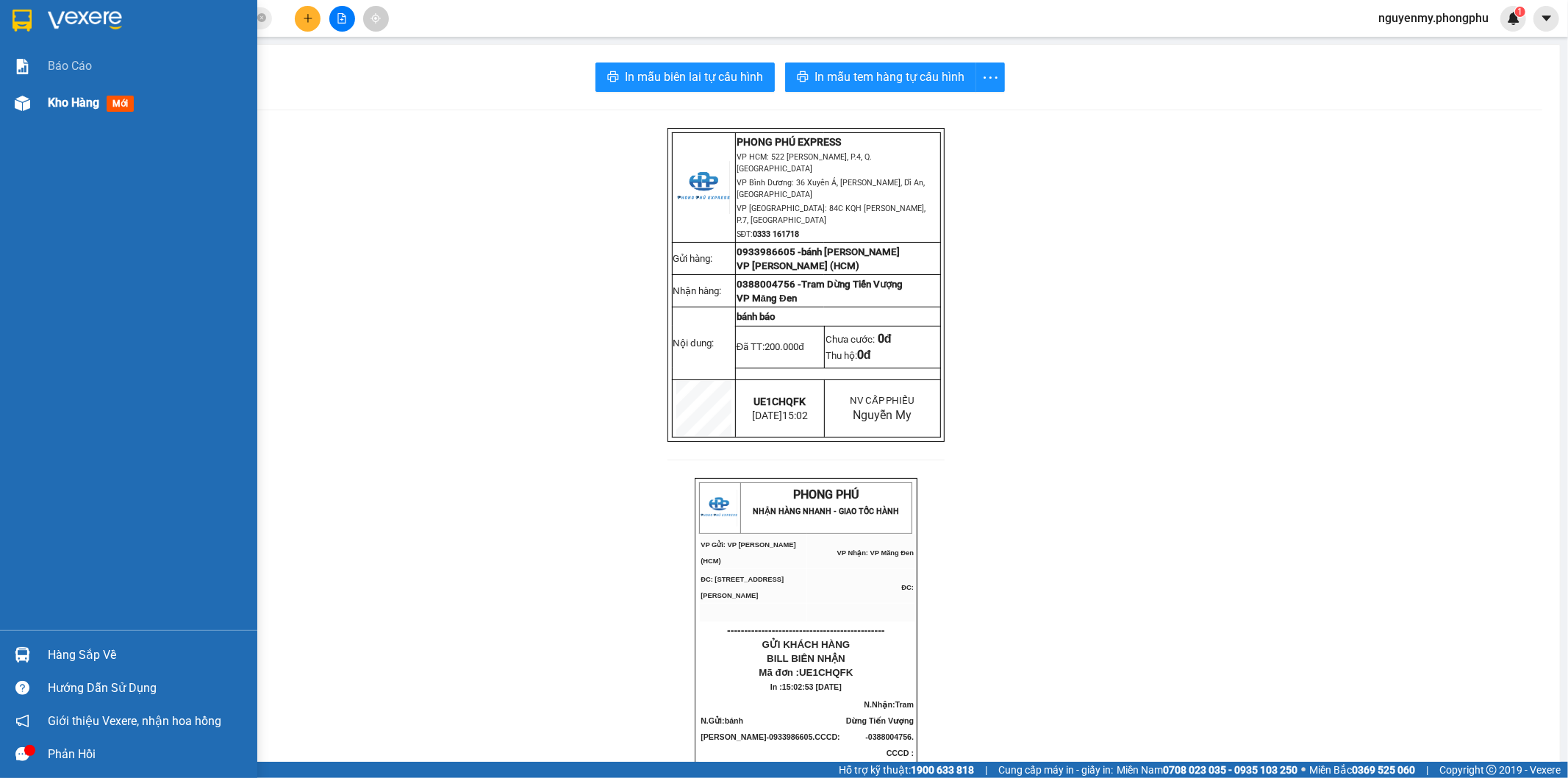
click at [28, 98] on img at bounding box center [23, 103] width 16 height 16
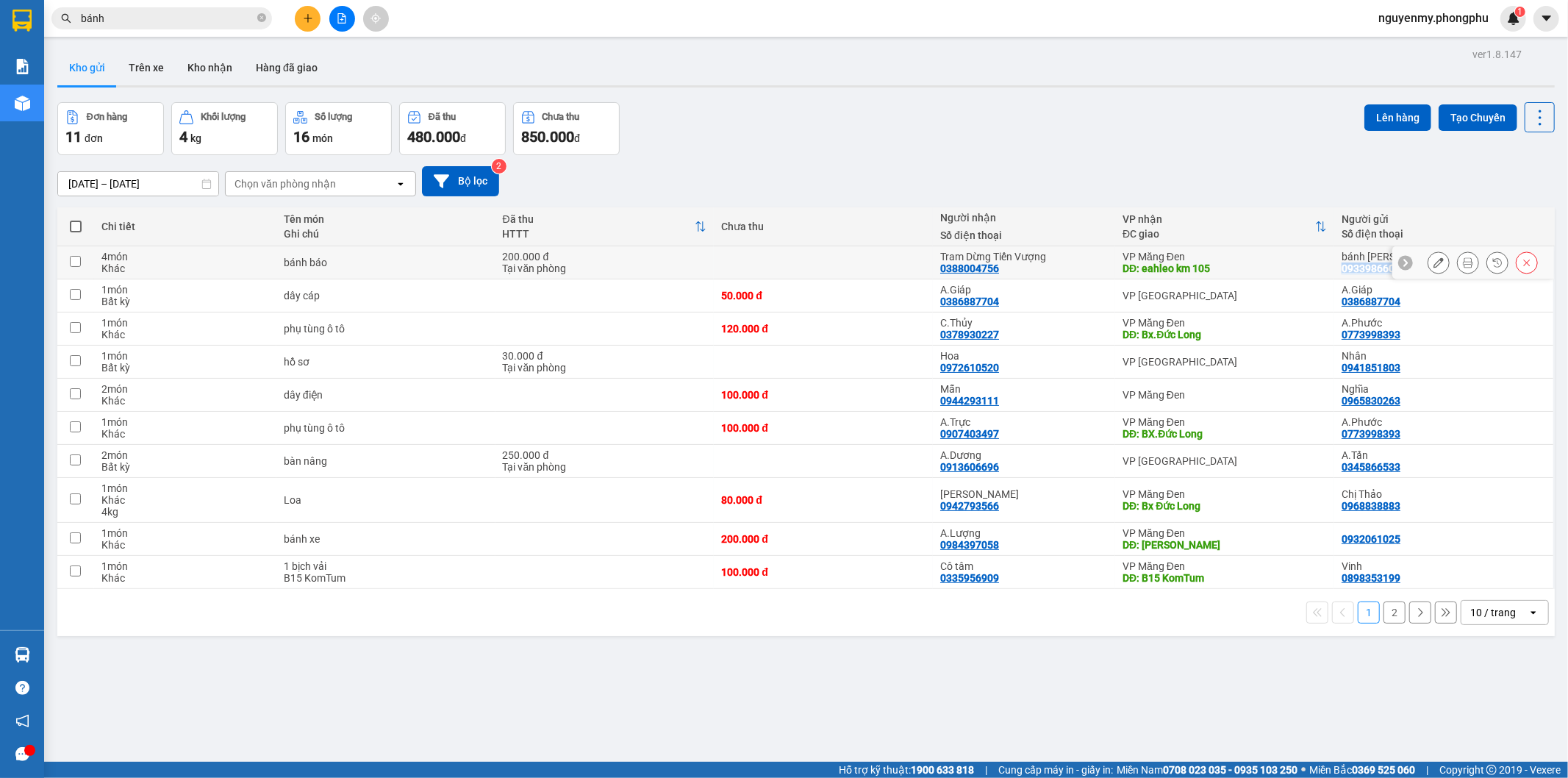
drag, startPoint x: 1332, startPoint y: 271, endPoint x: 1395, endPoint y: 263, distance: 63.5
click at [1395, 263] on tr "4 món Khác bánh báo 200.000 đ Tại văn phòng Tram Dừng Tiến Vượng 0388004756 VP …" at bounding box center [806, 263] width 1498 height 33
checkbox input "true"
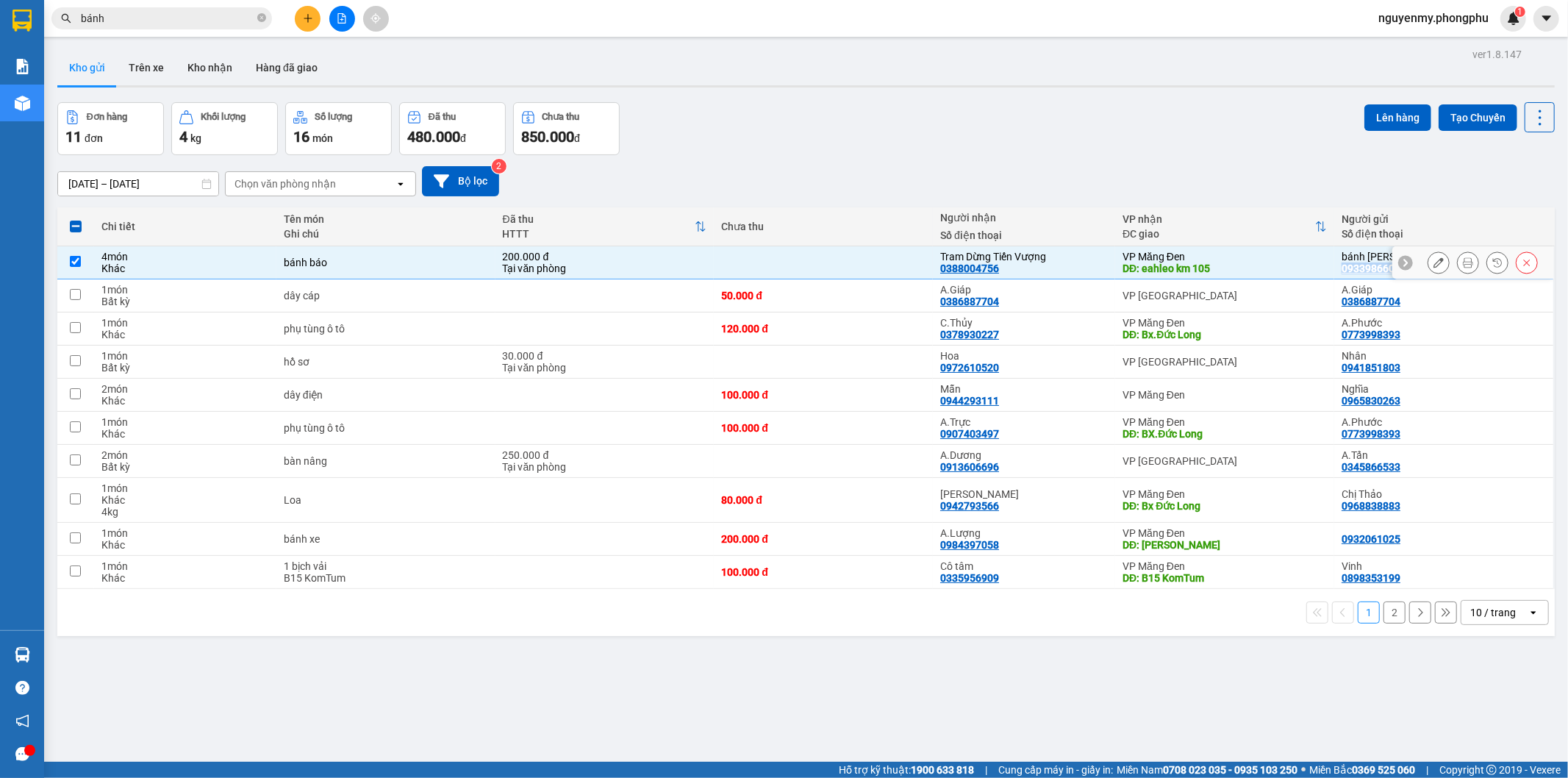
copy tr "0933986605"
click at [306, 15] on icon "plus" at bounding box center [308, 18] width 10 height 10
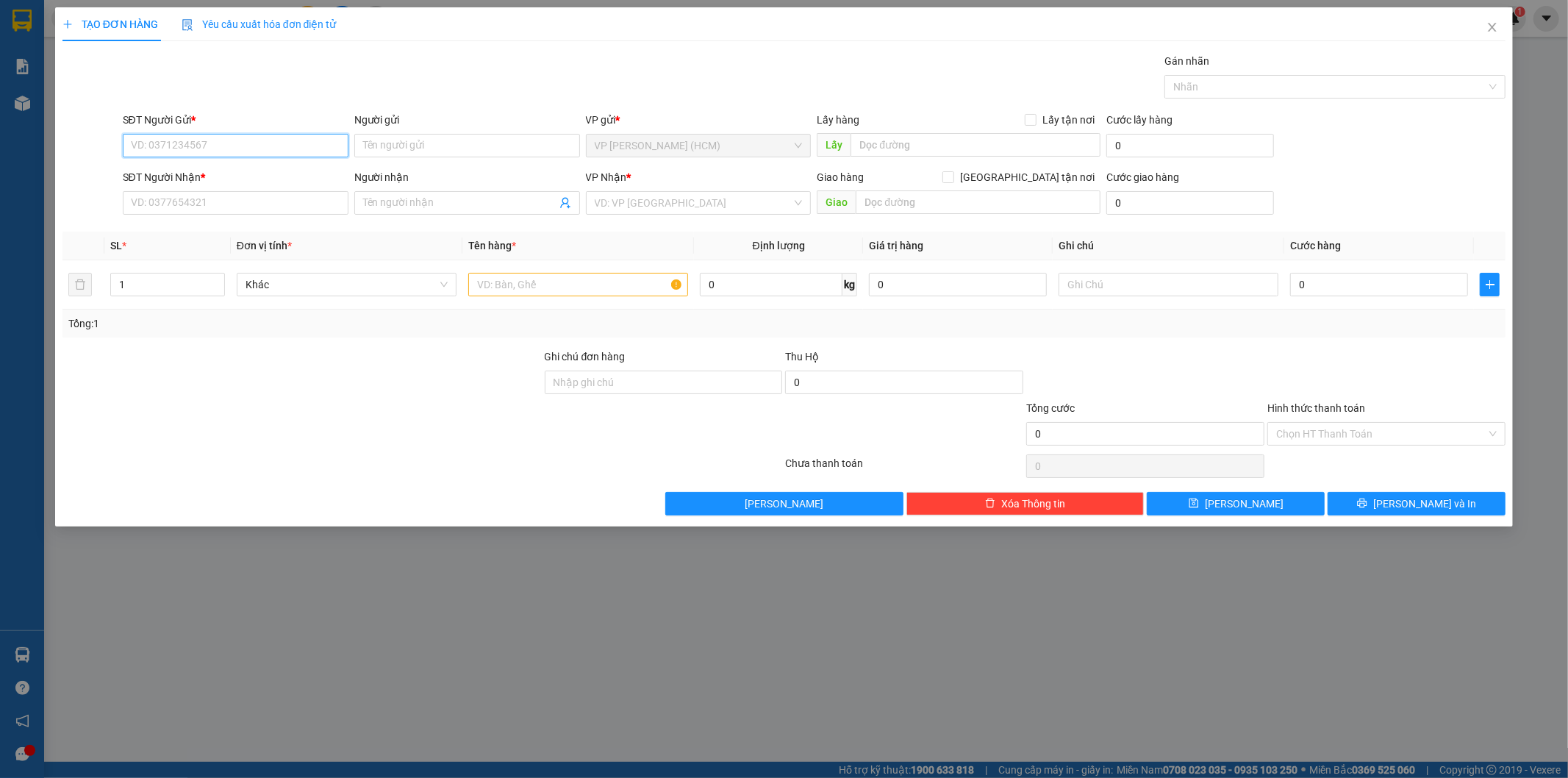
click at [232, 150] on input "SĐT Người Gửi *" at bounding box center [235, 146] width 226 height 24
type input "0938299962"
click at [395, 153] on input "Người gửi" at bounding box center [467, 146] width 226 height 24
type input "A.Quý"
click at [152, 201] on input "SĐT Người Nhận *" at bounding box center [235, 203] width 226 height 24
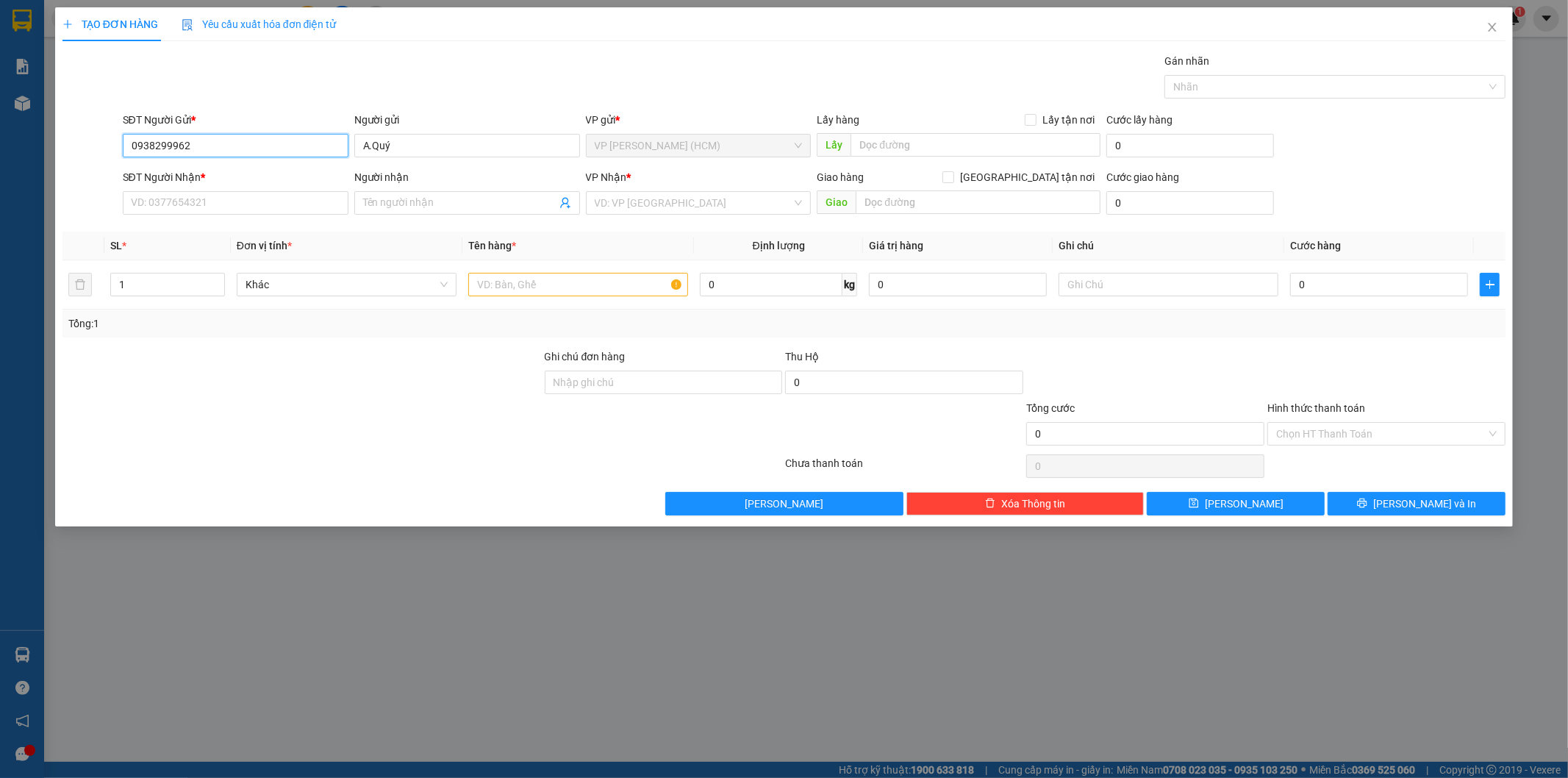
drag, startPoint x: 206, startPoint y: 142, endPoint x: 151, endPoint y: 144, distance: 55.0
click at [111, 150] on div "SĐT Người Gửi * 0938299962 0938299962 Người gửi A.Quý VP gửi * VP [PERSON_NAME]…" at bounding box center [784, 137] width 1447 height 51
click at [158, 200] on input "SĐT Người Nhận *" at bounding box center [235, 203] width 226 height 24
paste input "0938299962"
type input "0938299962"
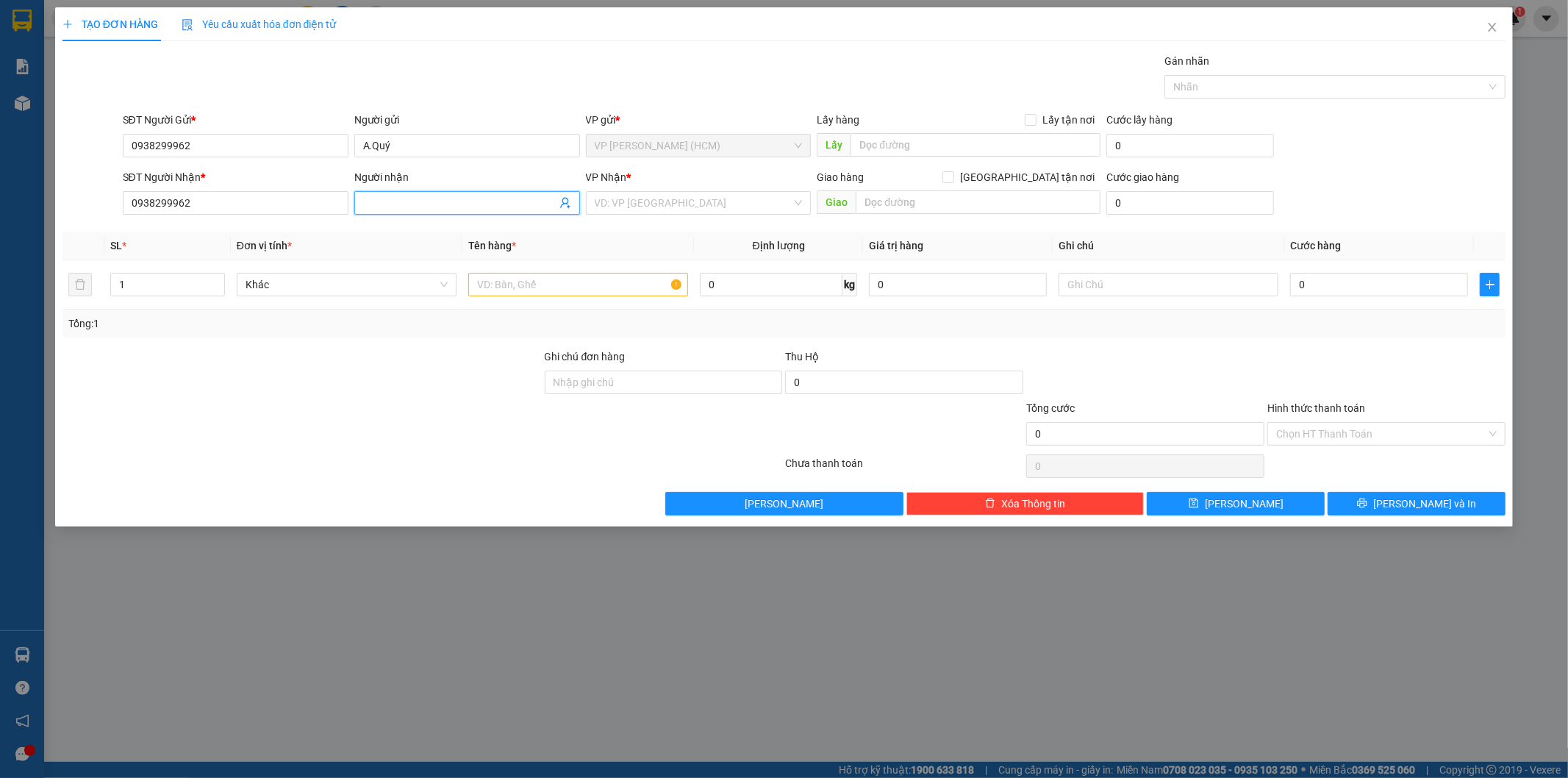
click at [385, 194] on span at bounding box center [467, 203] width 226 height 24
type input "A.Quý"
click at [176, 290] on input "1" at bounding box center [168, 284] width 113 height 22
type input "4"
click at [1379, 287] on input "0" at bounding box center [1379, 284] width 178 height 24
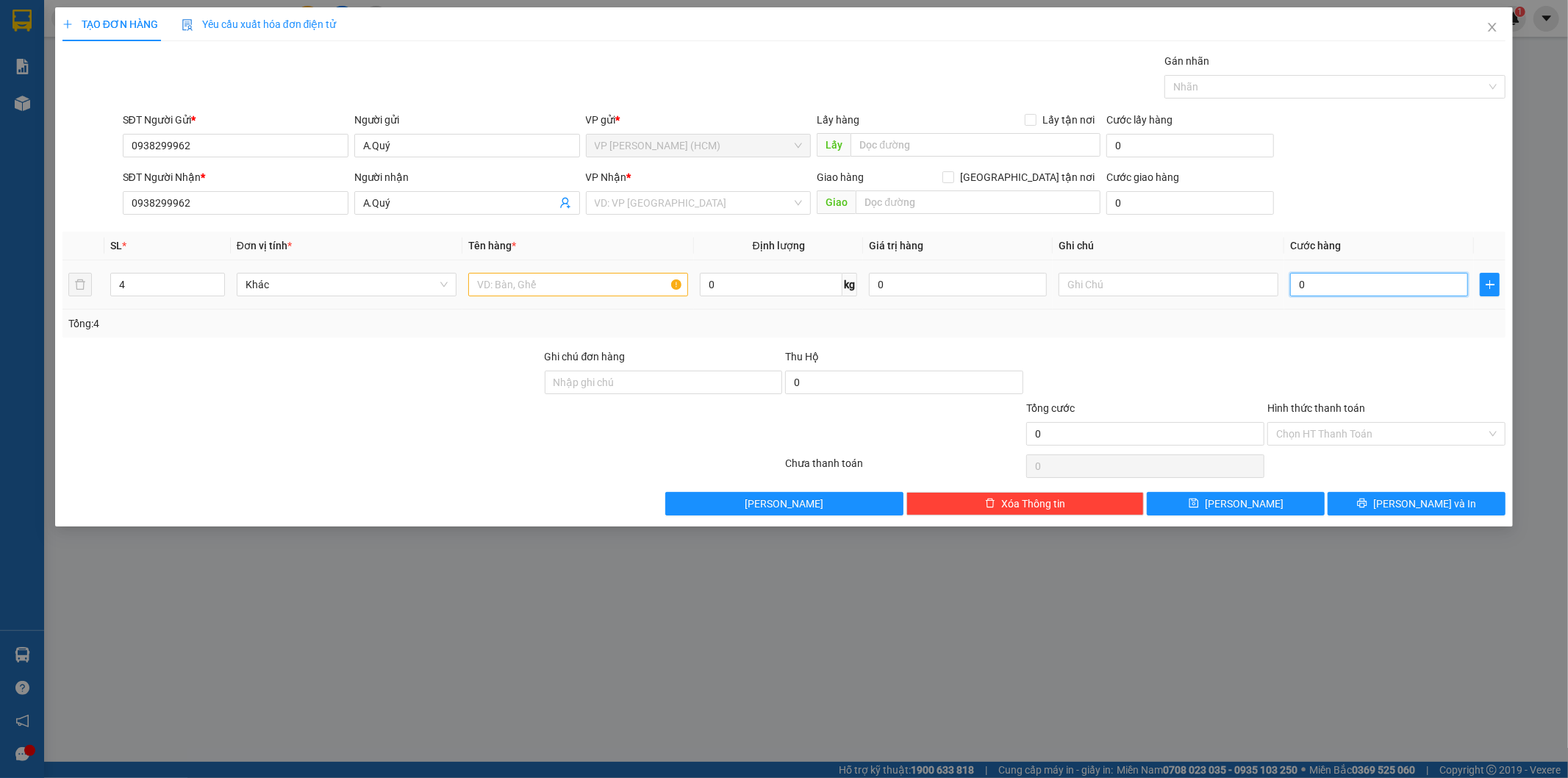
type input "02"
type input "2"
type input "026"
type input "26"
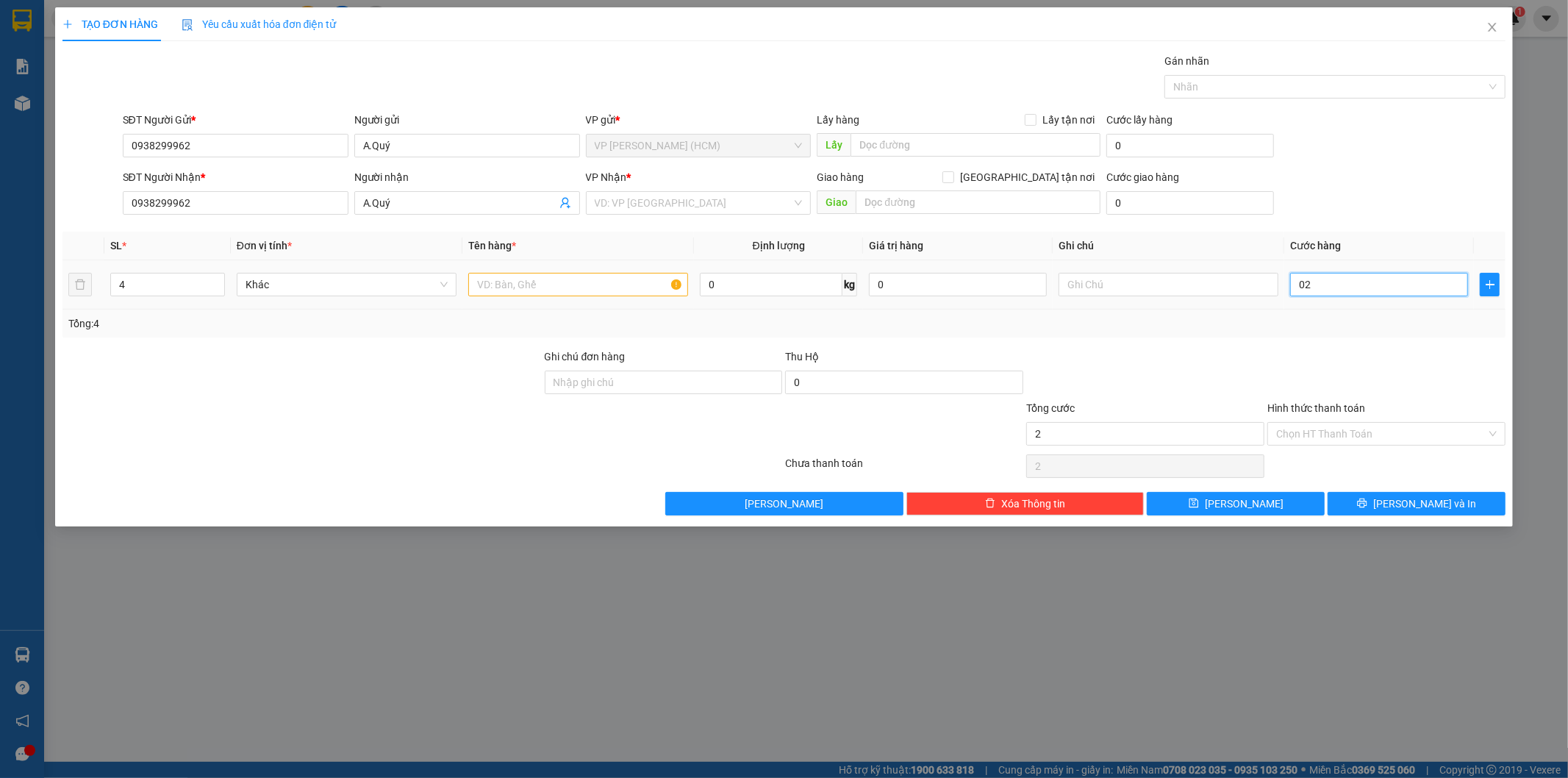
type input "26"
type input "0.260"
type input "260"
type input "02.600"
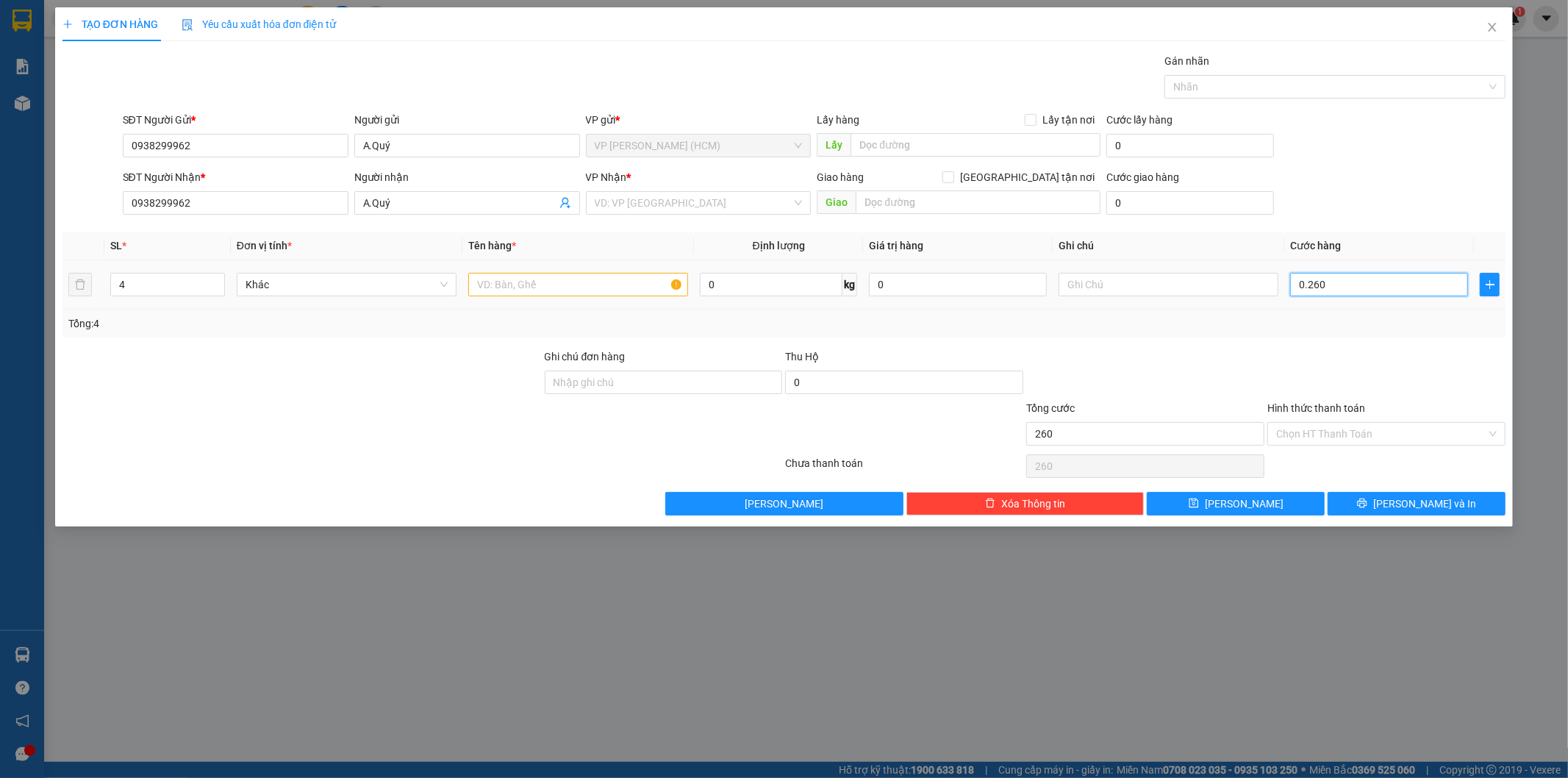
type input "2.600"
type input "026.000"
type input "26.000"
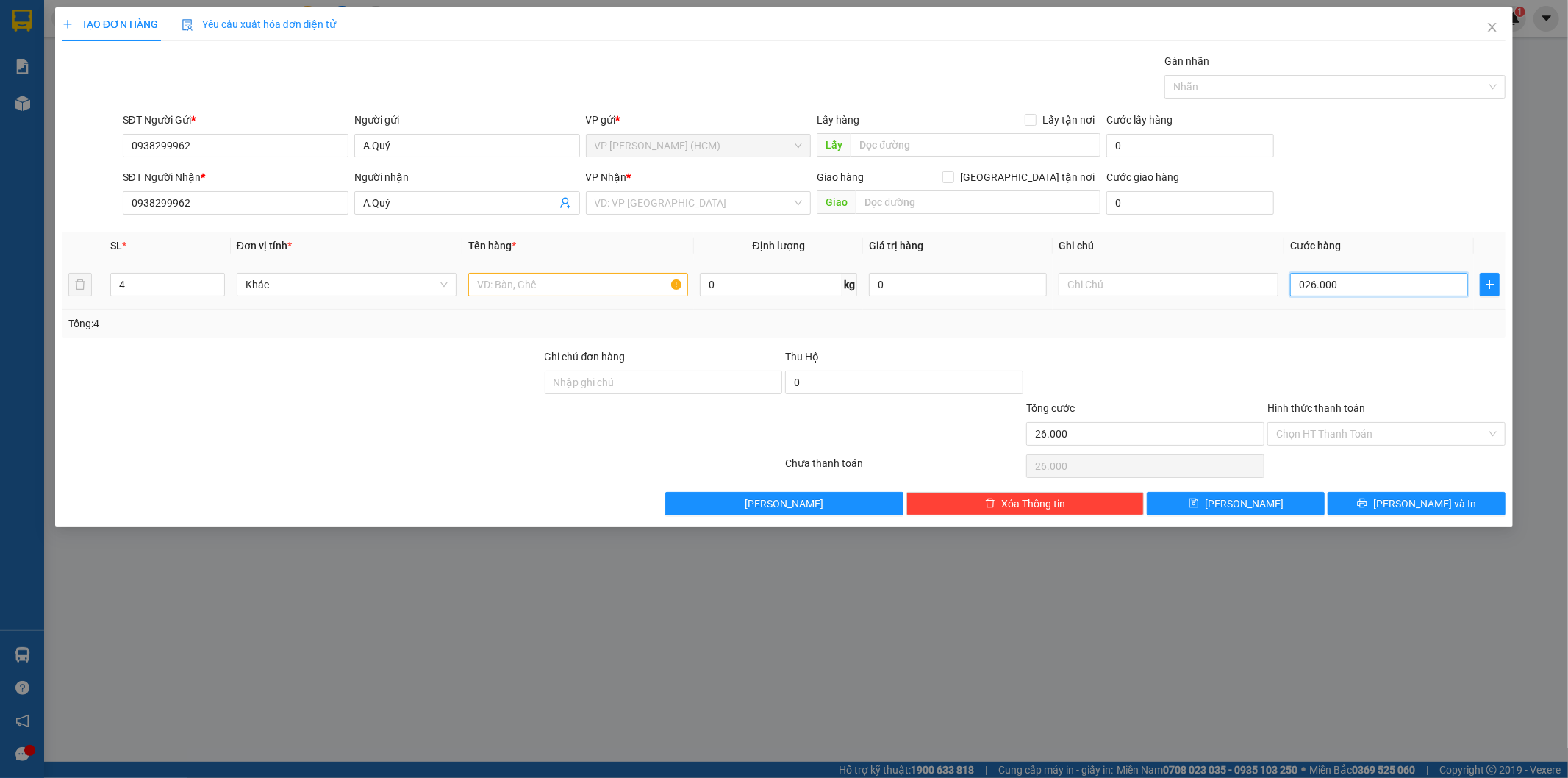
type input "0.260.000"
type input "260.000"
click at [1371, 504] on button "[PERSON_NAME] và In" at bounding box center [1417, 504] width 178 height 24
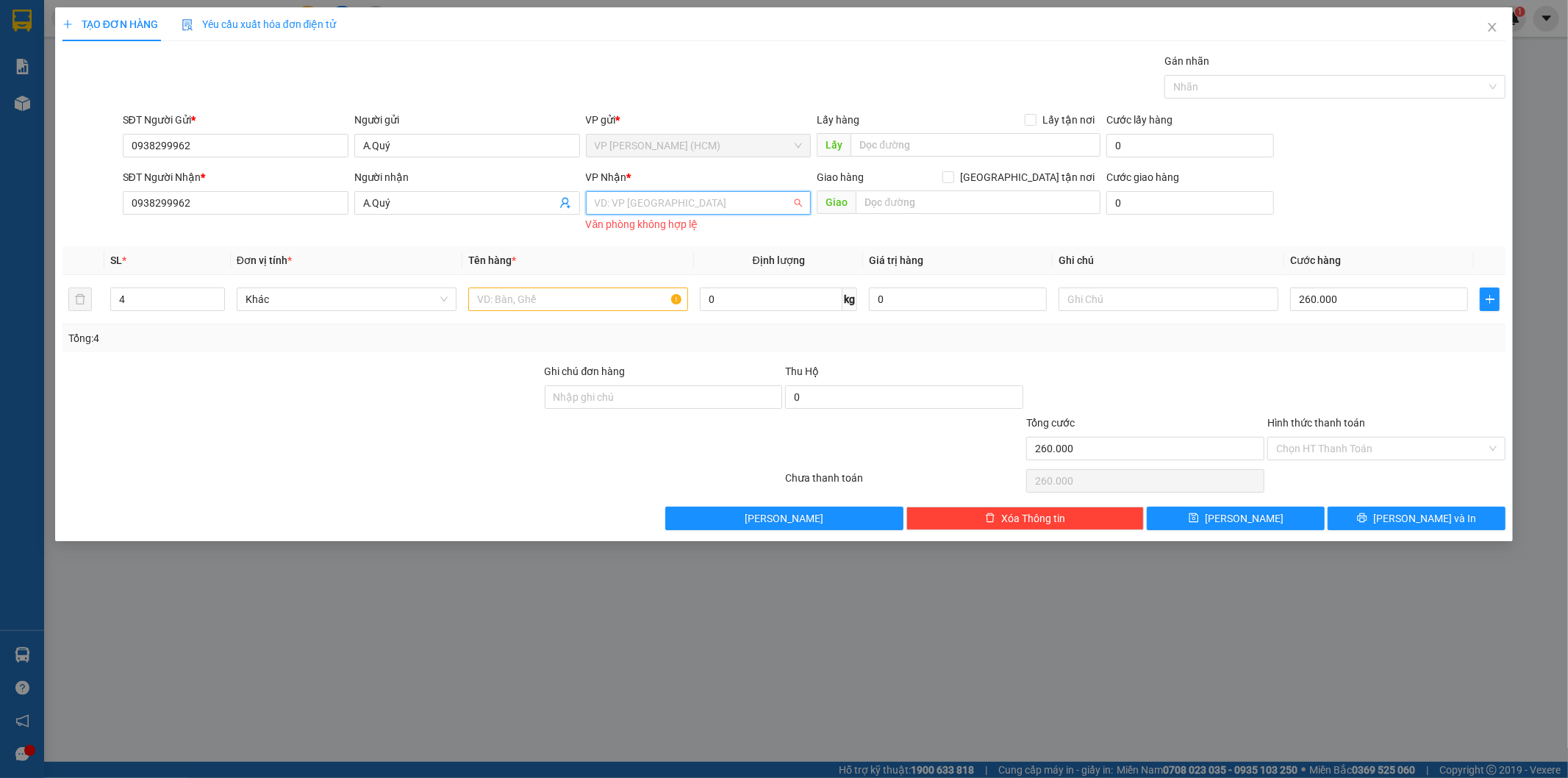
click at [687, 202] on input "search" at bounding box center [693, 203] width 198 height 22
click at [636, 280] on div "VP [GEOGRAPHIC_DATA]" at bounding box center [699, 279] width 208 height 17
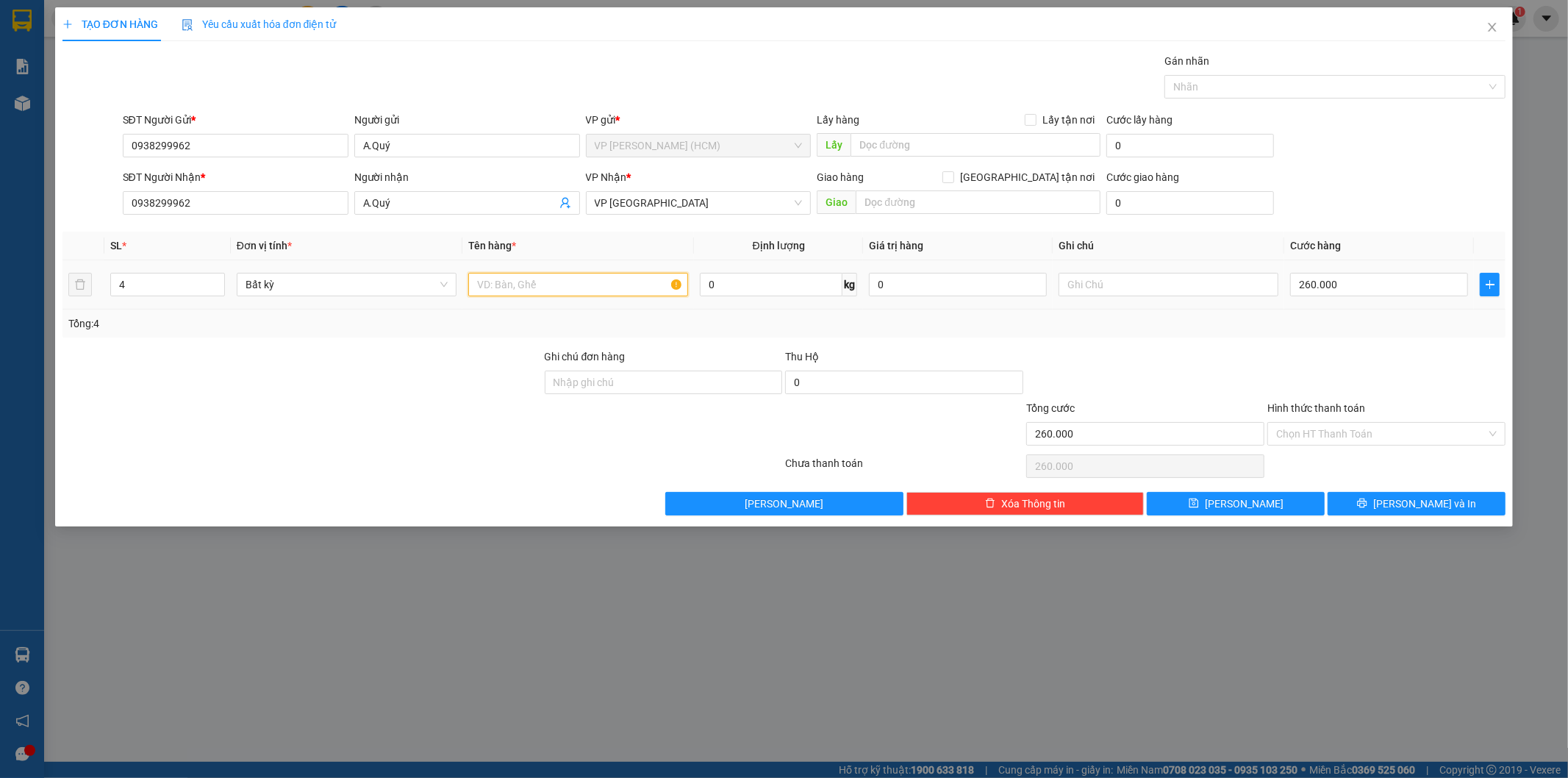
click at [555, 289] on input "text" at bounding box center [578, 284] width 220 height 24
type input "vali"
click at [139, 270] on div "4" at bounding box center [168, 284] width 115 height 29
click at [132, 284] on input "4" at bounding box center [168, 284] width 113 height 22
type input "5"
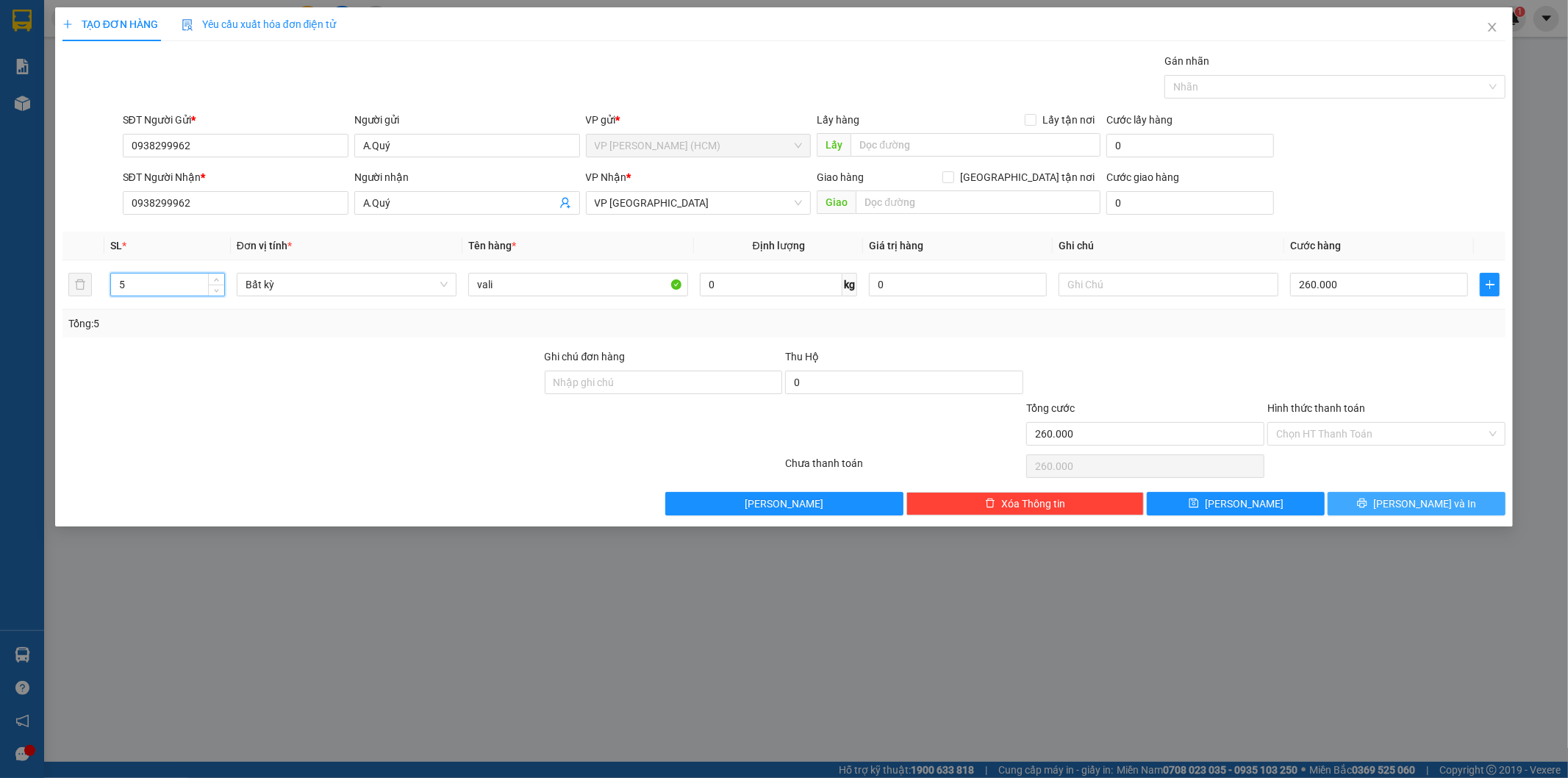
click at [1406, 503] on span "[PERSON_NAME] và In" at bounding box center [1425, 503] width 103 height 17
type input "0"
click at [1395, 496] on button "[PERSON_NAME] và In" at bounding box center [1417, 504] width 178 height 24
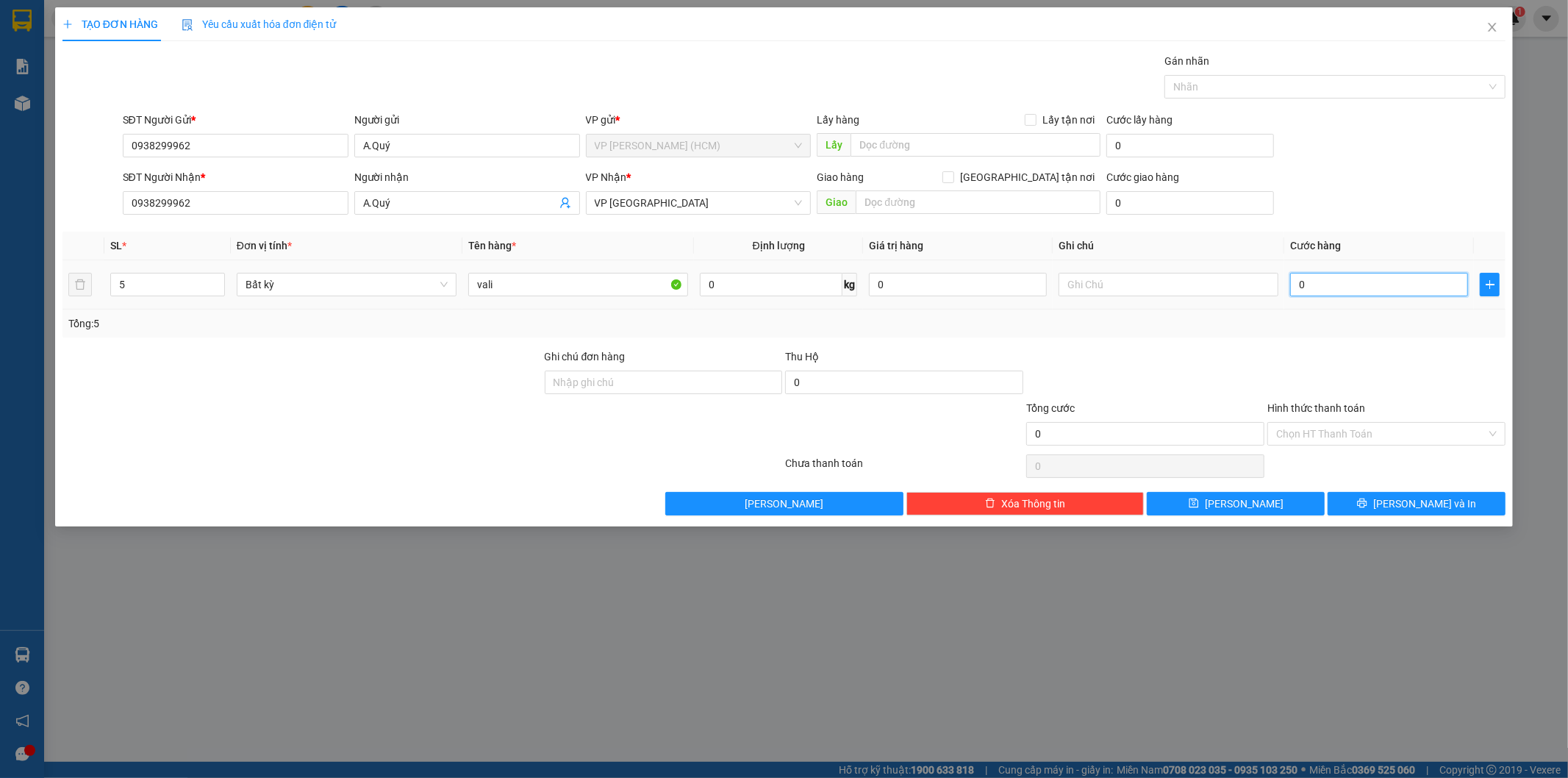
click at [1355, 288] on input "0" at bounding box center [1379, 284] width 178 height 24
type input "2"
type input "26"
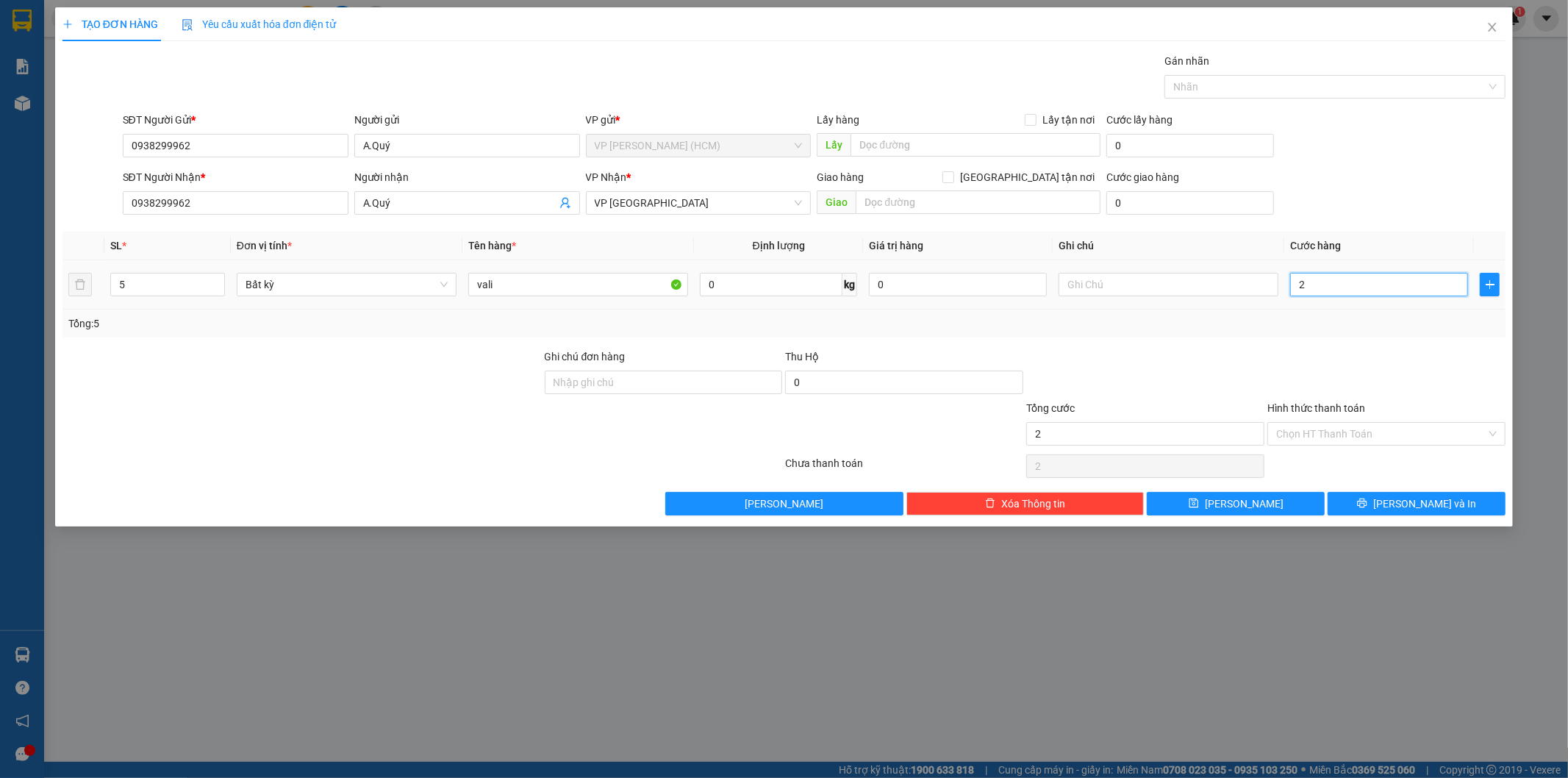
type input "26"
type input "260"
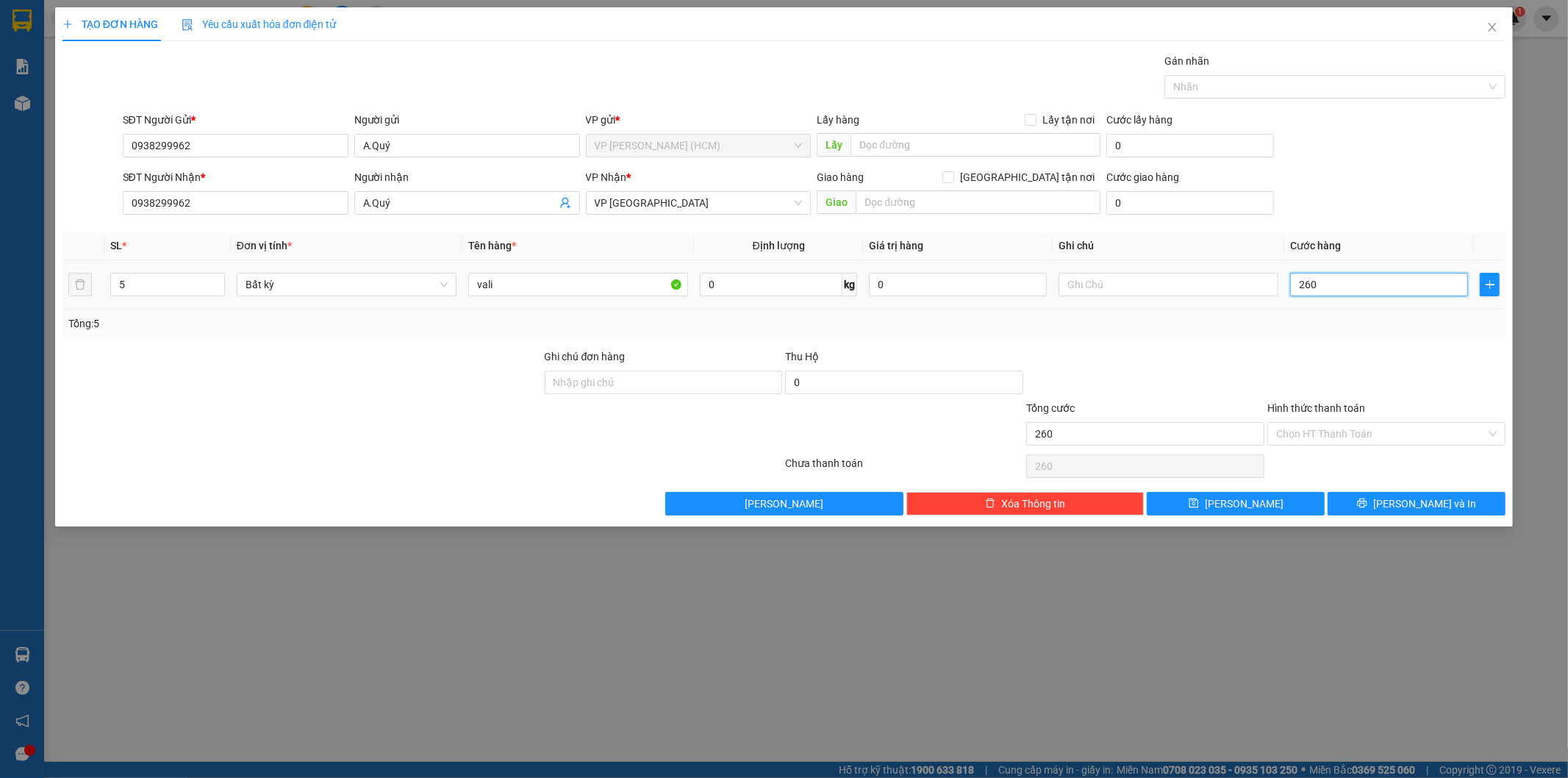
type input "2.600"
type input "26.000"
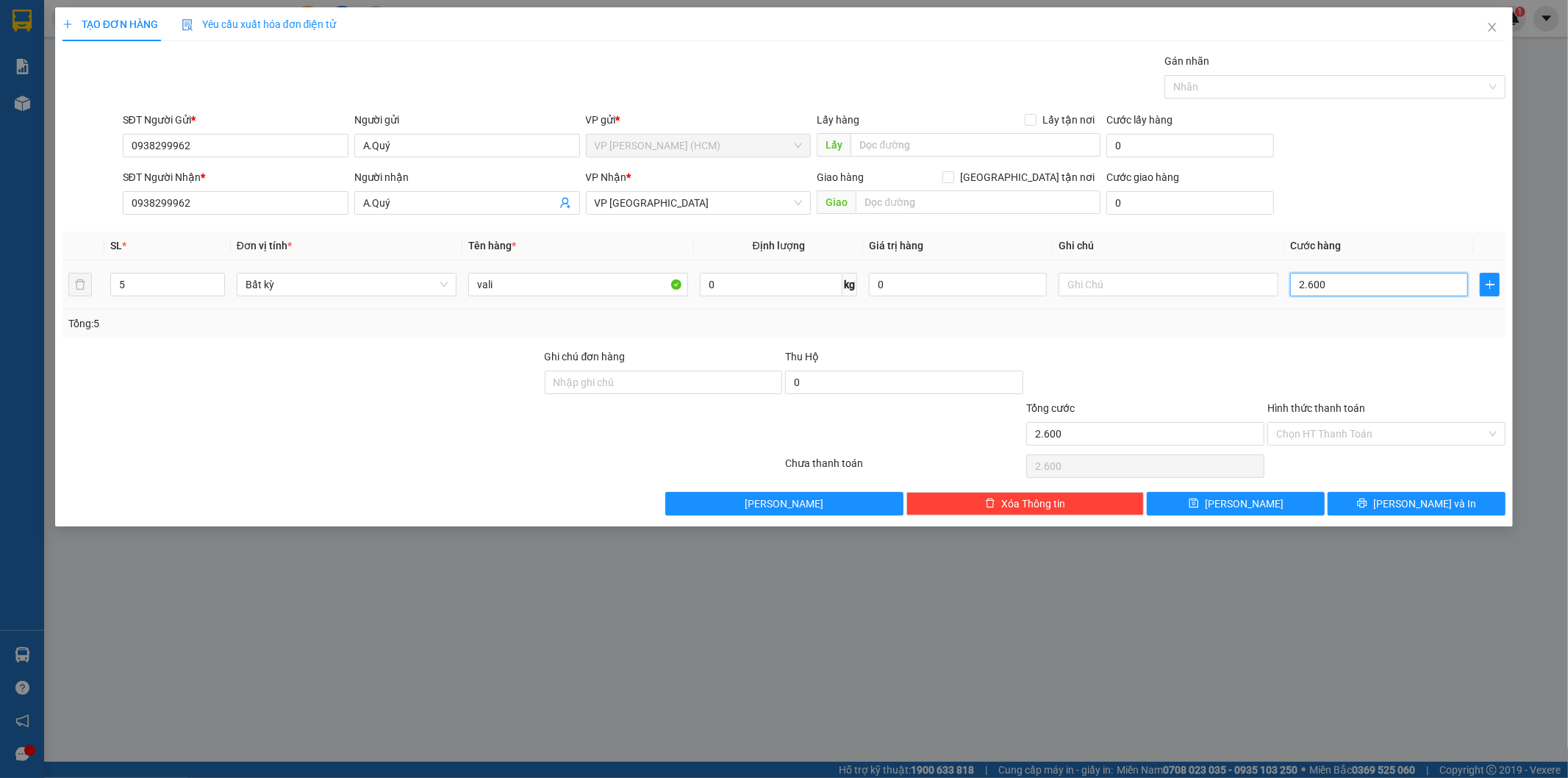
type input "26.000"
type input "260.000"
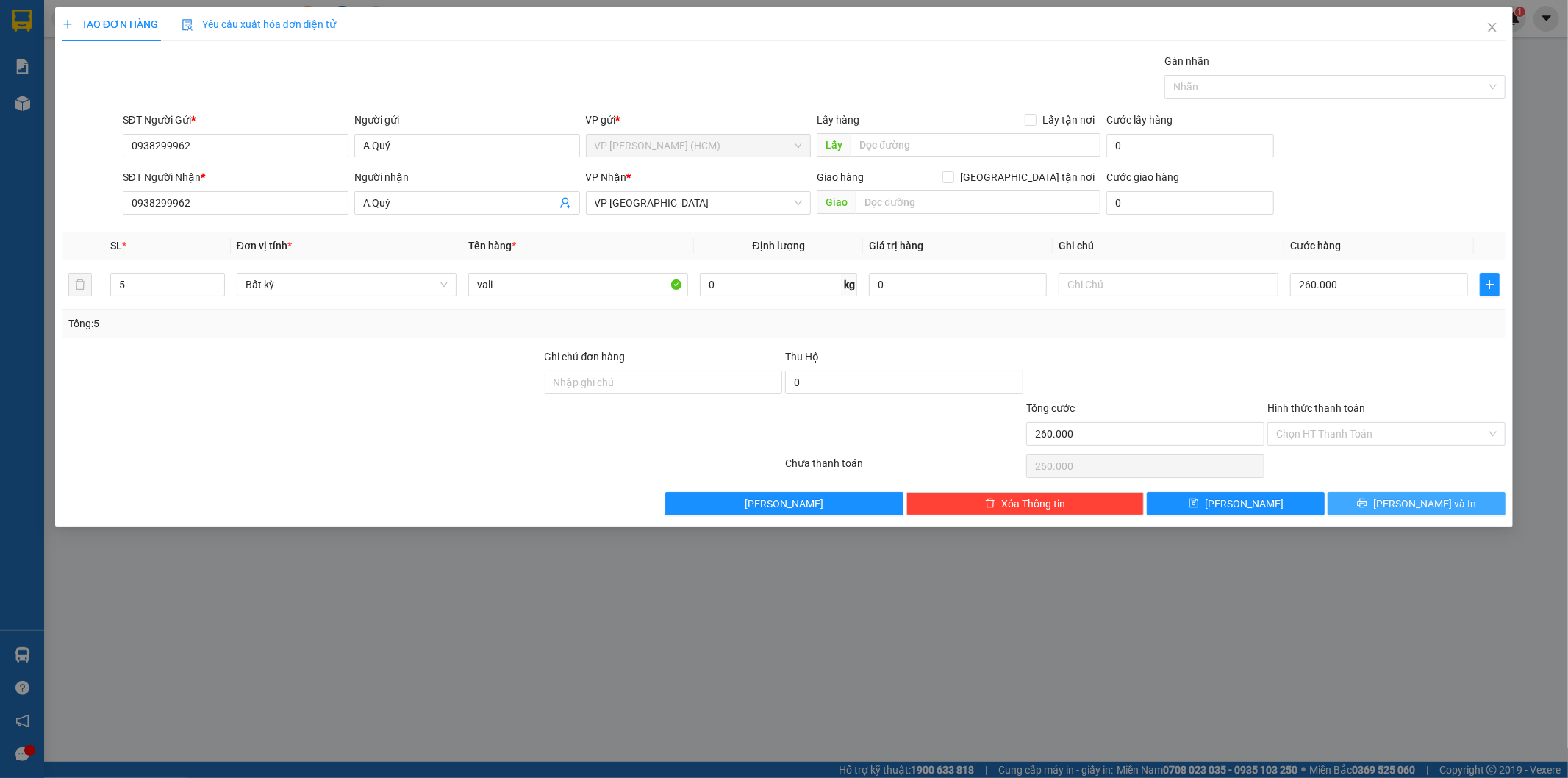
click at [1405, 507] on span "[PERSON_NAME] và In" at bounding box center [1425, 503] width 103 height 17
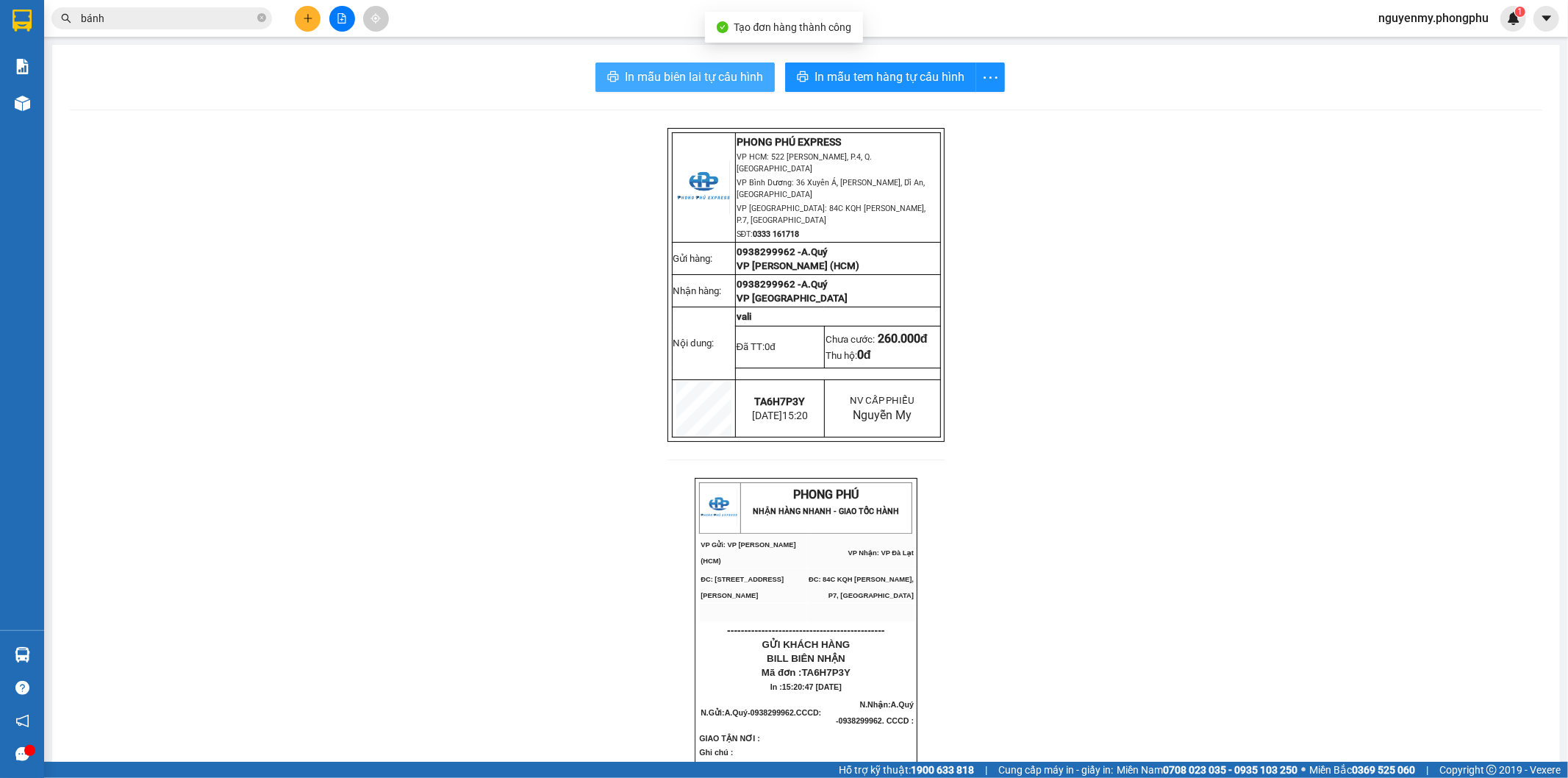
click at [695, 74] on span "In mẫu biên lai tự cấu hình" at bounding box center [695, 76] width 139 height 18
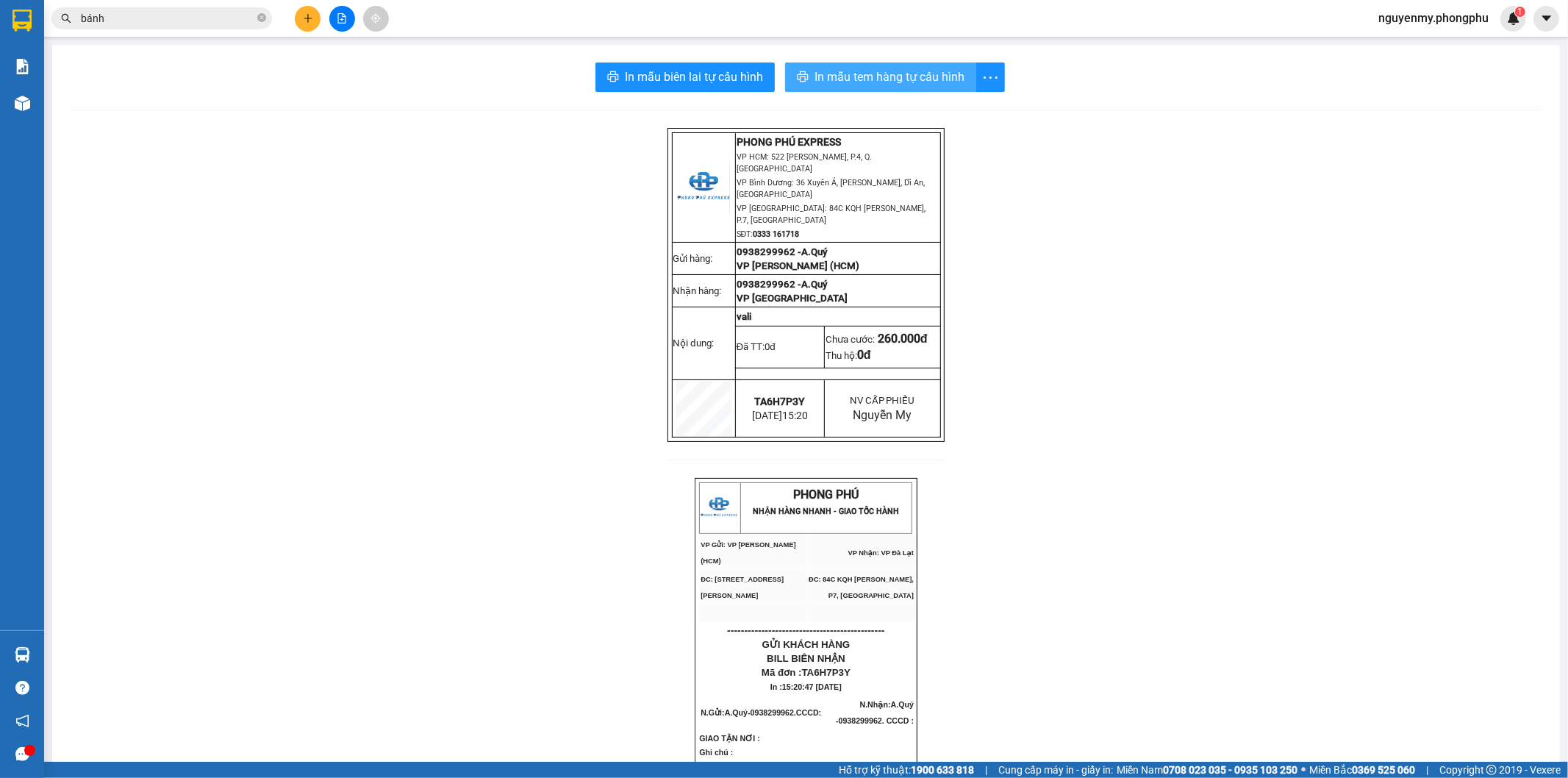
click at [892, 75] on span "In mẫu tem hàng tự cấu hình" at bounding box center [889, 76] width 150 height 18
